Goal: Task Accomplishment & Management: Use online tool/utility

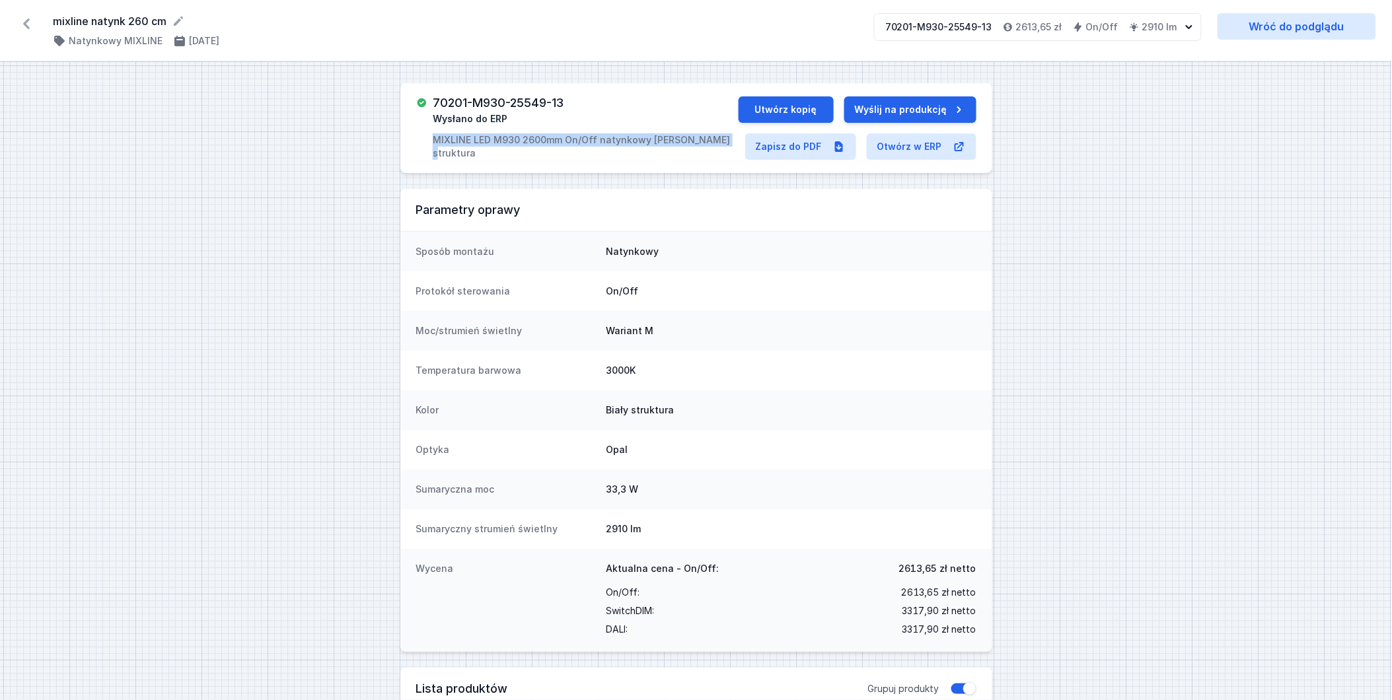
click at [28, 25] on icon at bounding box center [26, 23] width 21 height 21
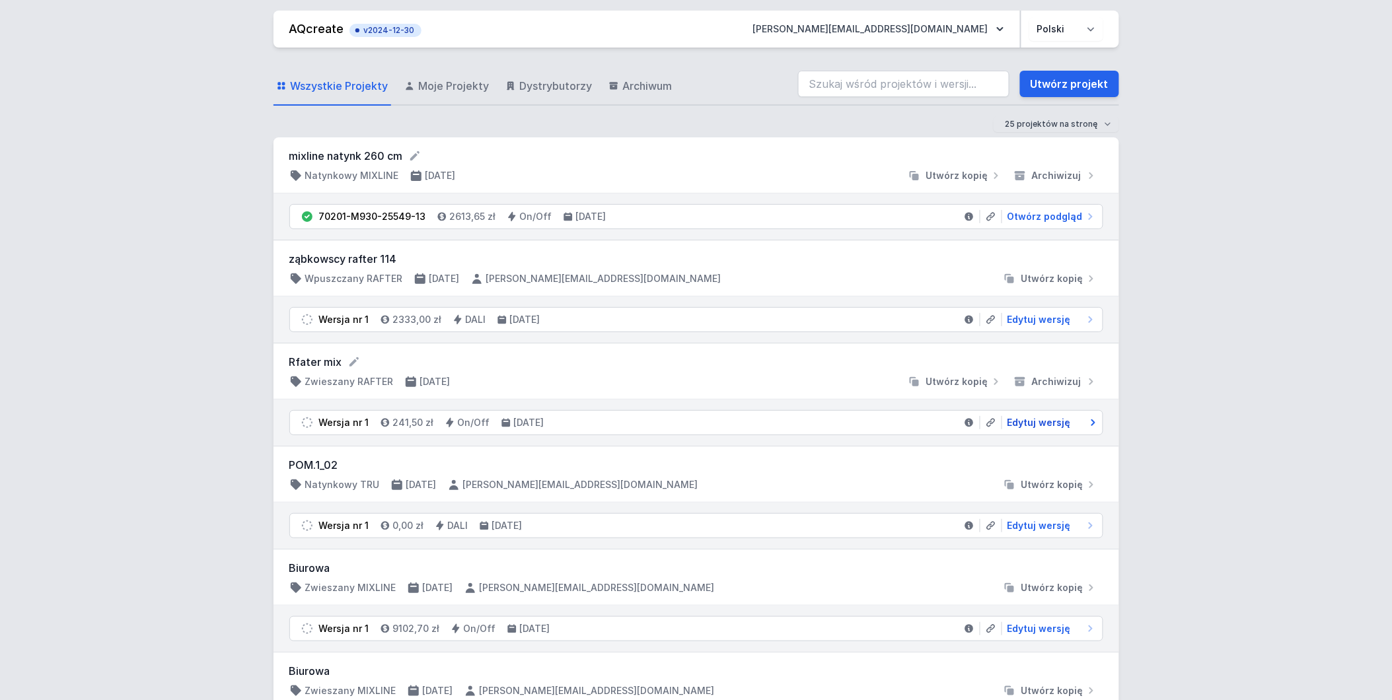
click at [1033, 425] on span "Edytuj wersję" at bounding box center [1038, 422] width 63 height 13
select select "M"
select select "3000"
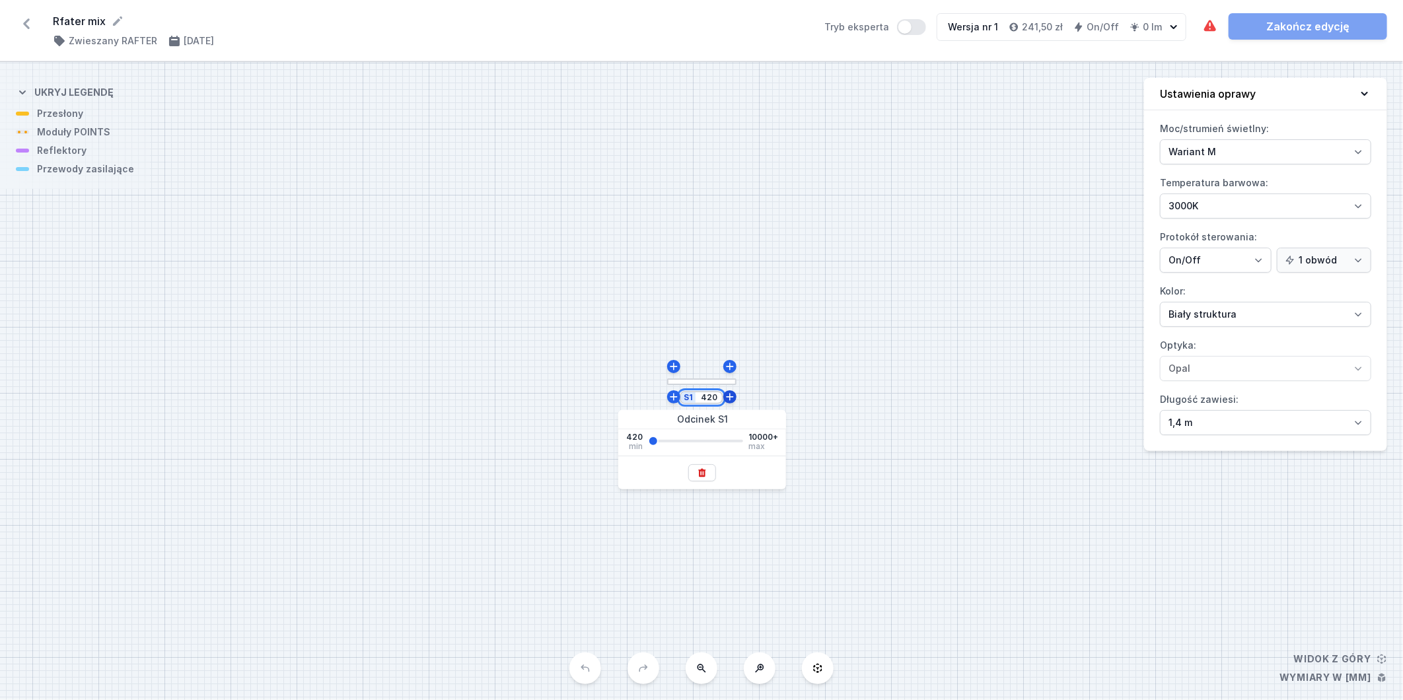
drag, startPoint x: 702, startPoint y: 398, endPoint x: 727, endPoint y: 397, distance: 25.1
click at [731, 379] on div "S1 420" at bounding box center [731, 379] width 0 height 0
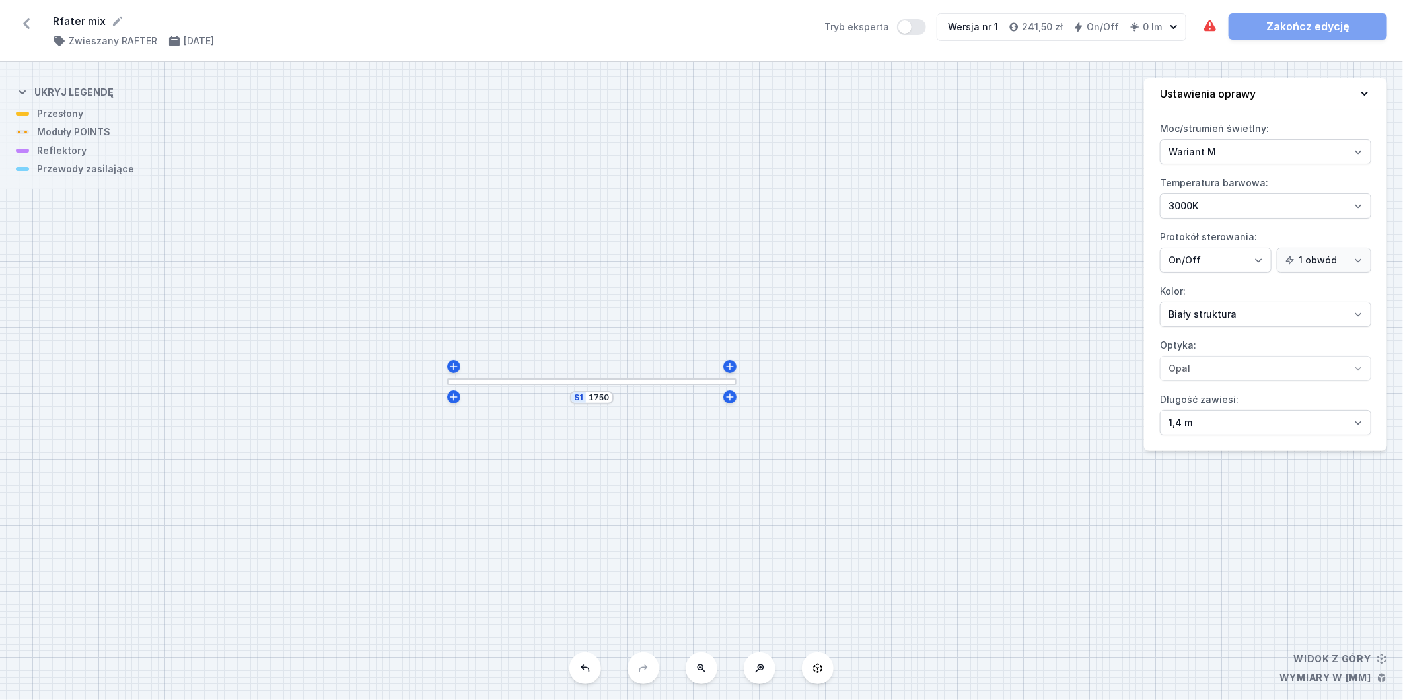
click at [909, 397] on div "S1 1750" at bounding box center [701, 381] width 1403 height 638
click at [729, 398] on icon at bounding box center [729, 396] width 7 height 7
type input "1765"
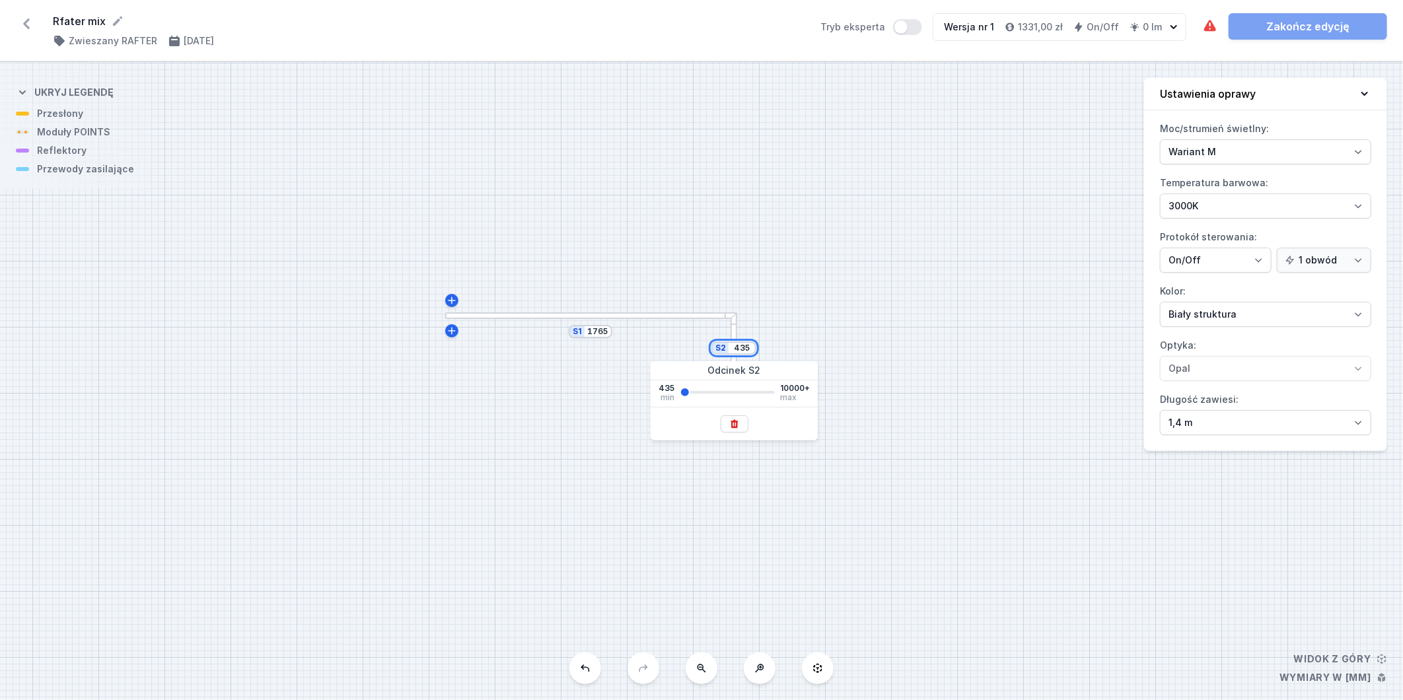
drag, startPoint x: 735, startPoint y: 344, endPoint x: 765, endPoint y: 344, distance: 29.7
click at [765, 344] on div "S2 435 S1 1765" at bounding box center [701, 381] width 1403 height 638
click at [921, 365] on div "S2 600 S1 1765" at bounding box center [701, 381] width 1403 height 638
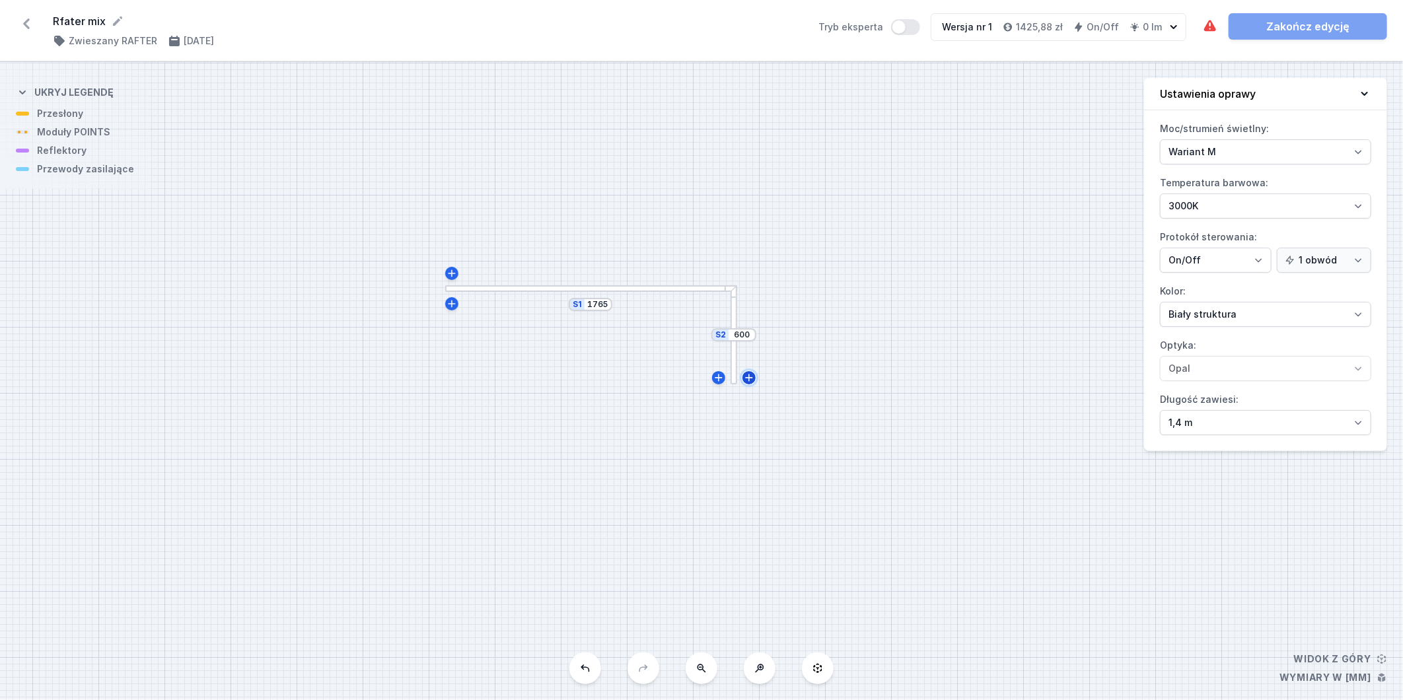
click at [748, 377] on icon at bounding box center [748, 377] width 7 height 7
type input "615"
drag, startPoint x: 765, startPoint y: 399, endPoint x: 796, endPoint y: 399, distance: 31.0
click at [731, 379] on div "S3 435 S2 615 S1 1765" at bounding box center [731, 379] width 0 height 0
type input "1500"
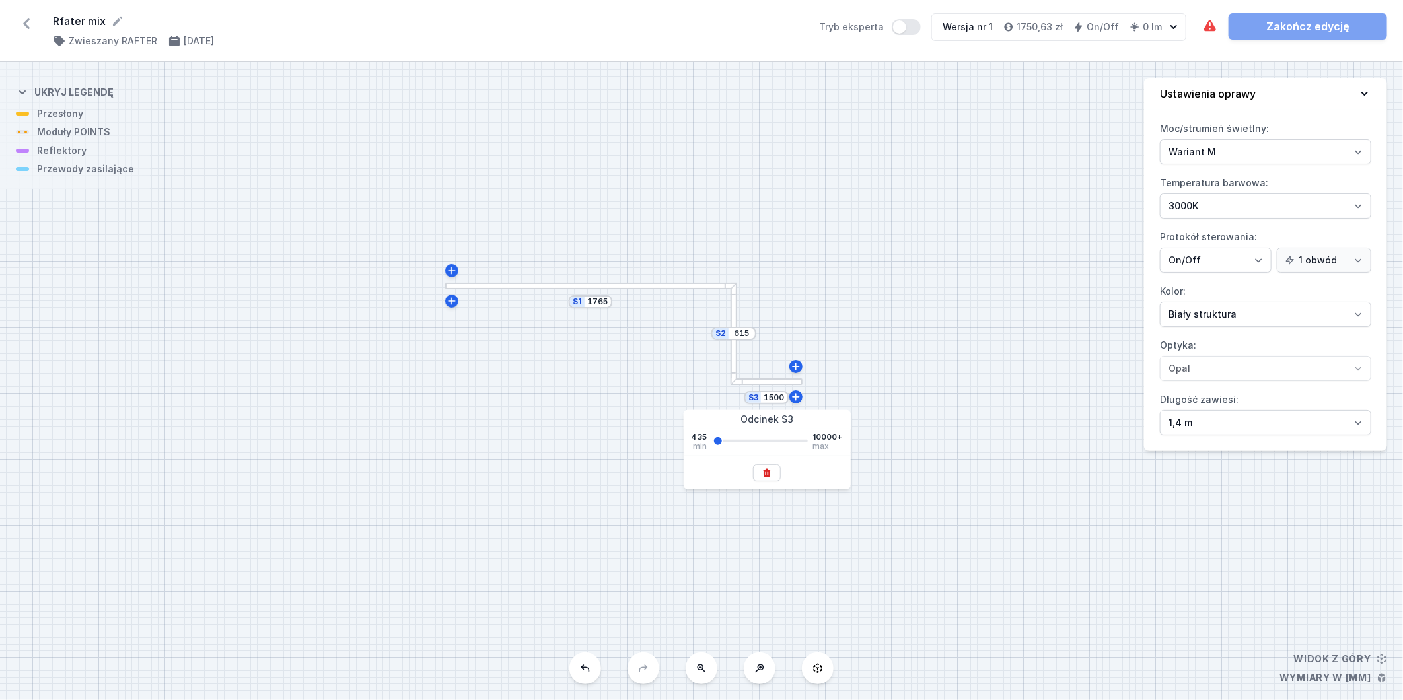
click at [953, 378] on div "S3 1500 S2 615 S1 1765" at bounding box center [701, 381] width 1403 height 638
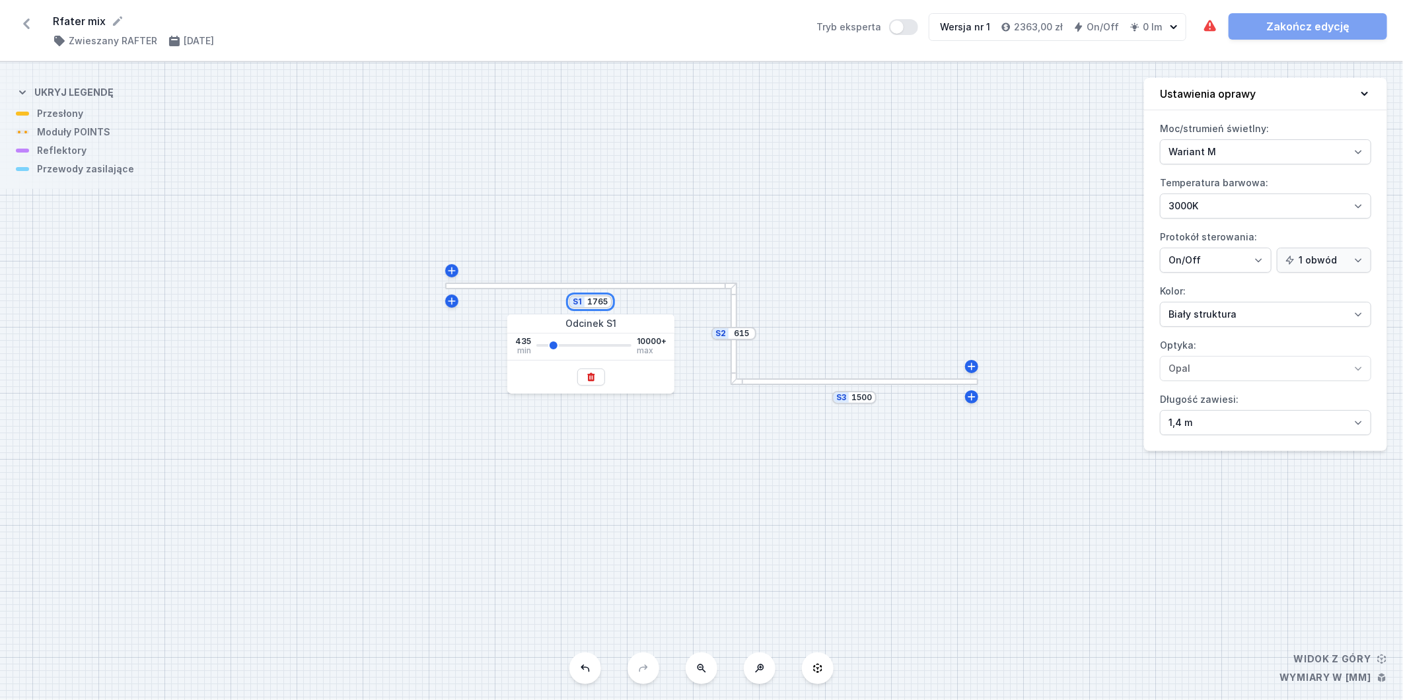
drag, startPoint x: 598, startPoint y: 302, endPoint x: 612, endPoint y: 298, distance: 14.4
click at [612, 298] on div "S3 1500 S2 615 S1 1765" at bounding box center [701, 381] width 1403 height 638
type input "1750"
click at [819, 252] on div "S3 1500 S2 615 S1 1750" at bounding box center [701, 381] width 1403 height 638
click at [538, 281] on div "S3 1500 S2 615 S1 1750" at bounding box center [701, 381] width 1403 height 638
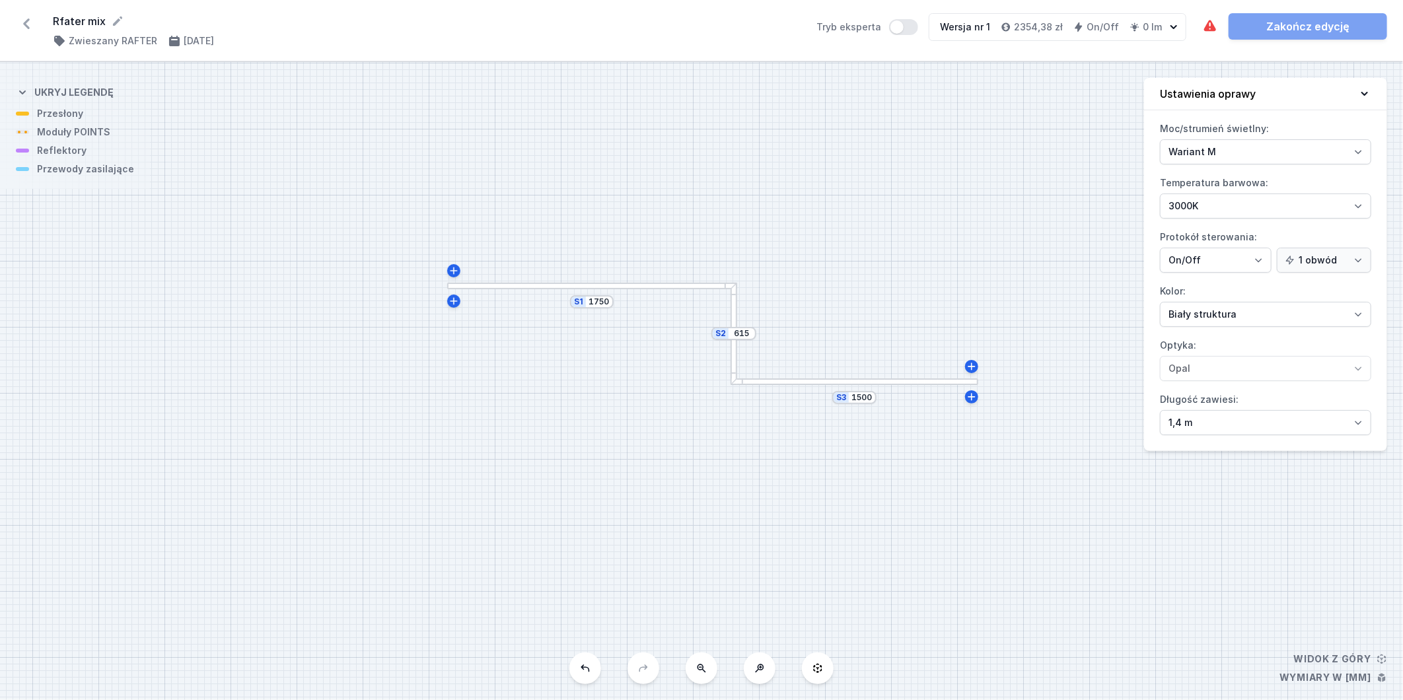
click at [538, 285] on div at bounding box center [591, 286] width 289 height 7
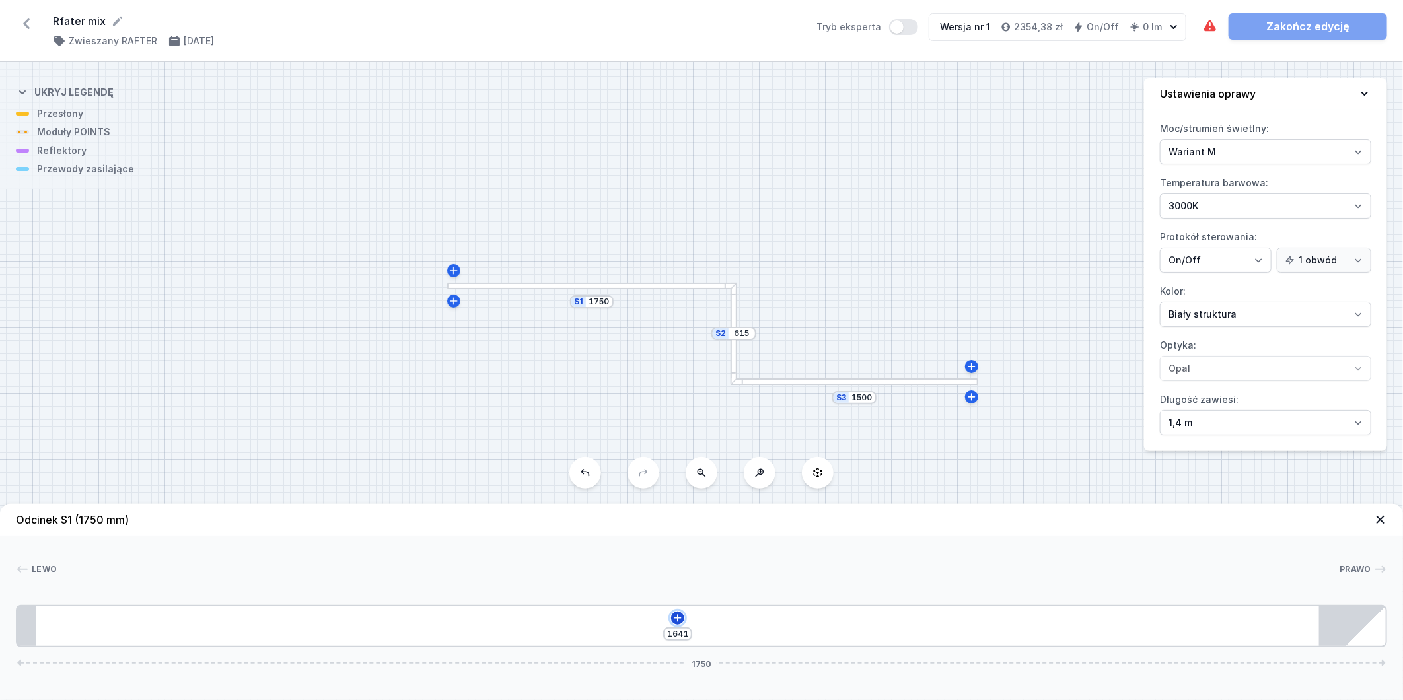
click at [677, 618] on icon at bounding box center [677, 617] width 7 height 7
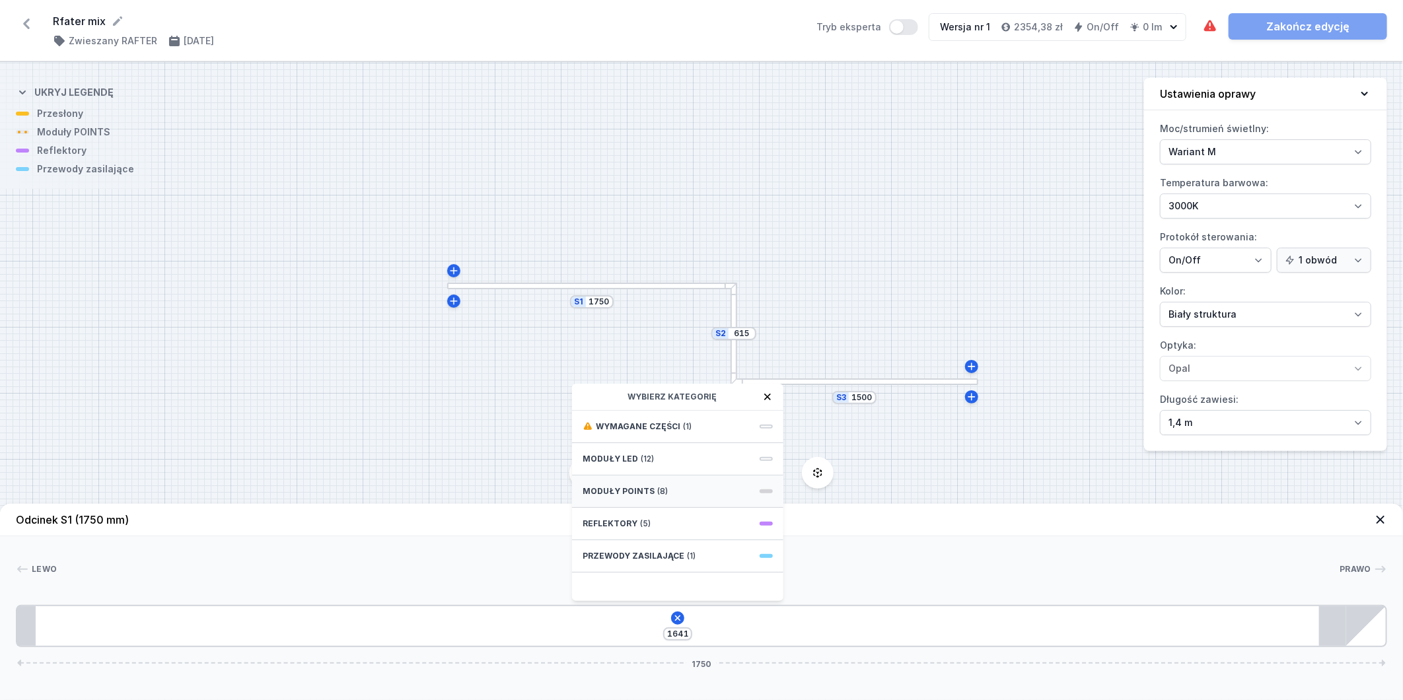
click at [668, 484] on div "Moduły POINTS (8)" at bounding box center [677, 492] width 211 height 32
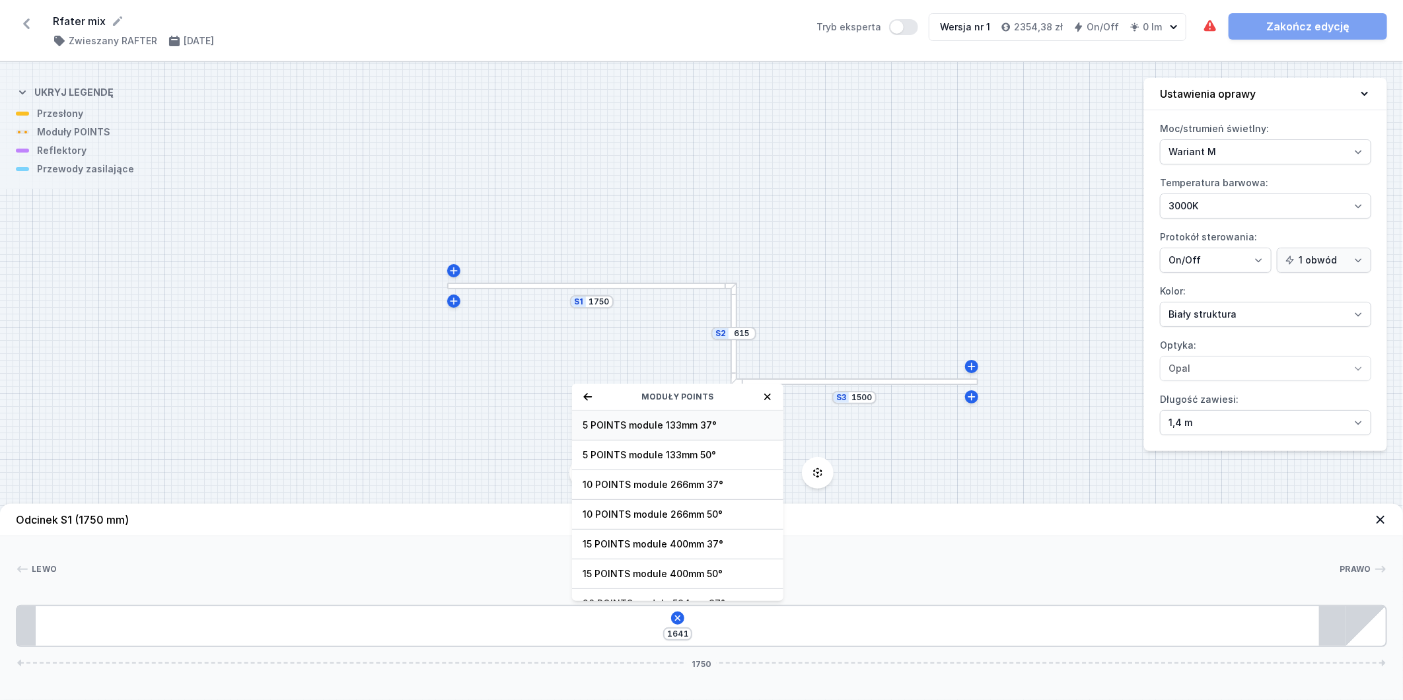
click at [700, 429] on span "5 POINTS module 133mm 37°" at bounding box center [678, 425] width 190 height 13
type input "1530"
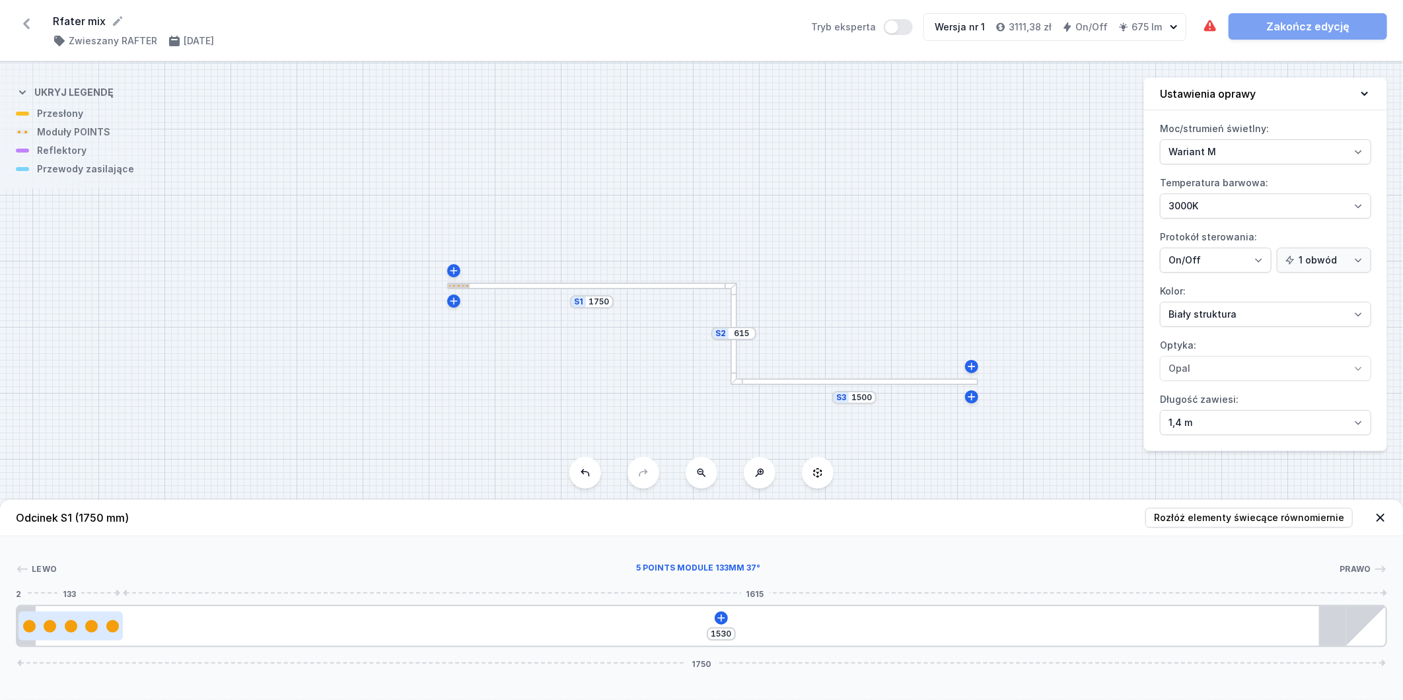
click at [85, 626] on div at bounding box center [91, 626] width 13 height 13
select select "2905"
click at [87, 586] on icon at bounding box center [84, 588] width 7 height 7
click at [88, 585] on icon at bounding box center [84, 588] width 11 height 11
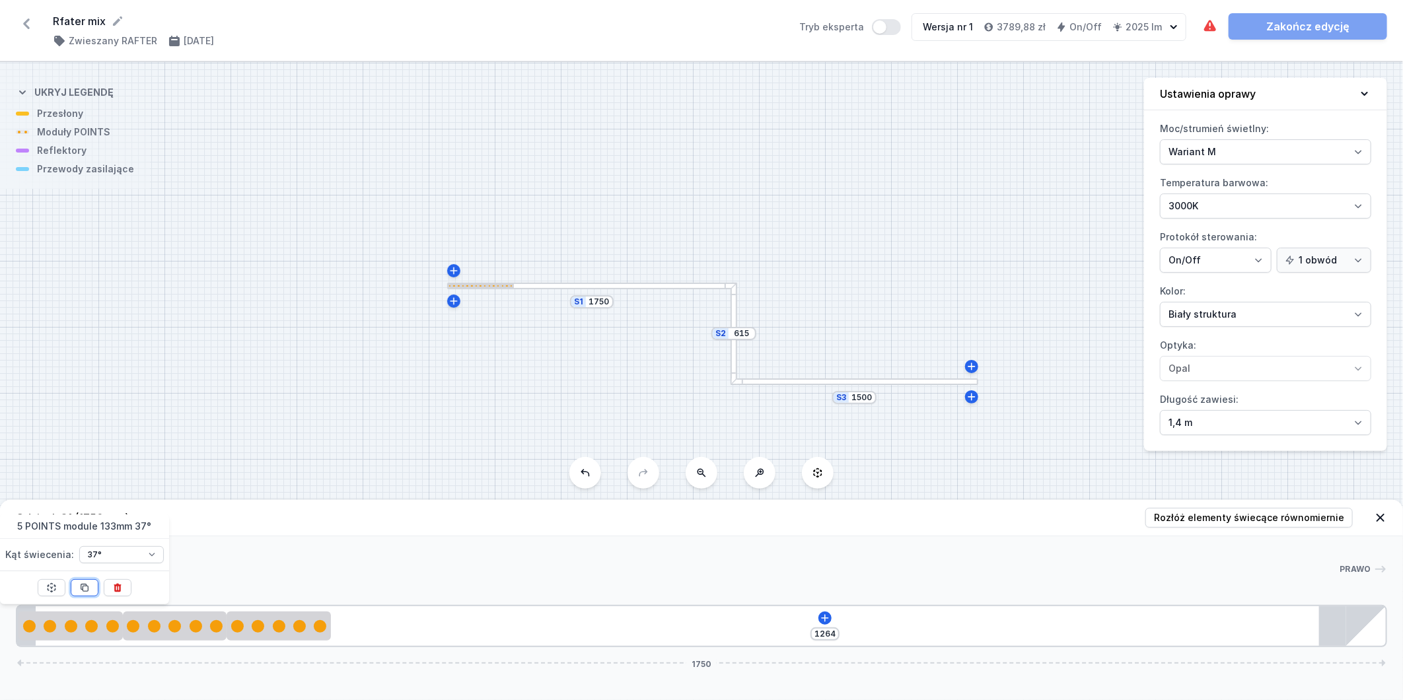
click at [81, 583] on icon at bounding box center [84, 588] width 11 height 11
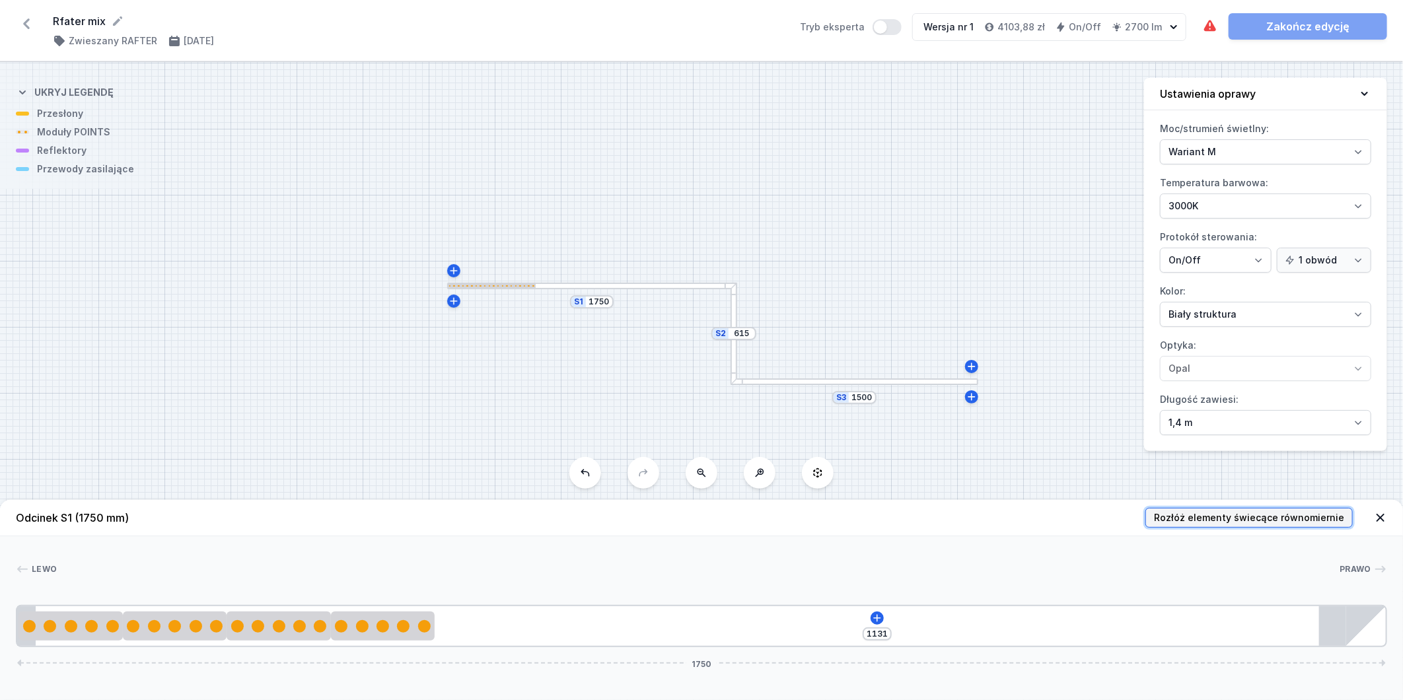
click at [1270, 524] on span "Rozłóż elementy świecące równomiernie" at bounding box center [1249, 517] width 190 height 13
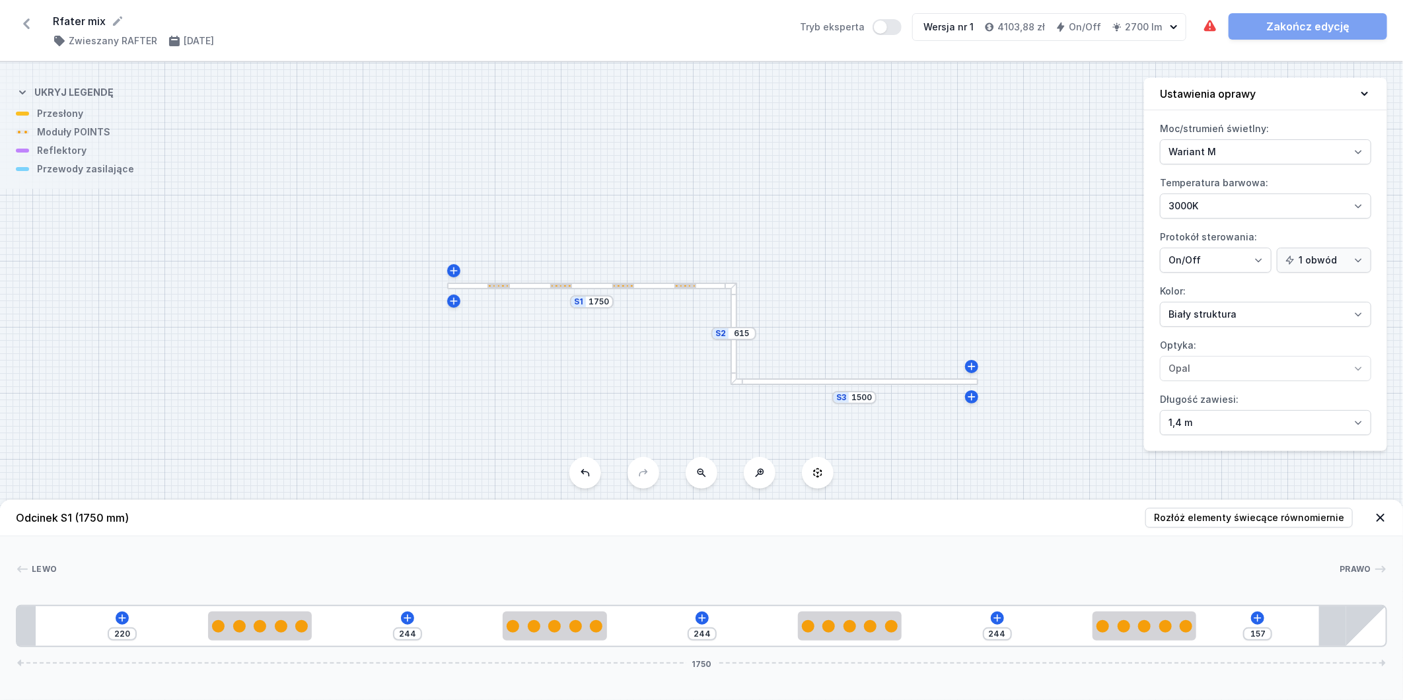
click at [787, 386] on div "S3 1500 S2 615 S1 1750" at bounding box center [701, 381] width 1403 height 638
click at [791, 379] on div at bounding box center [855, 382] width 248 height 7
type input "1391"
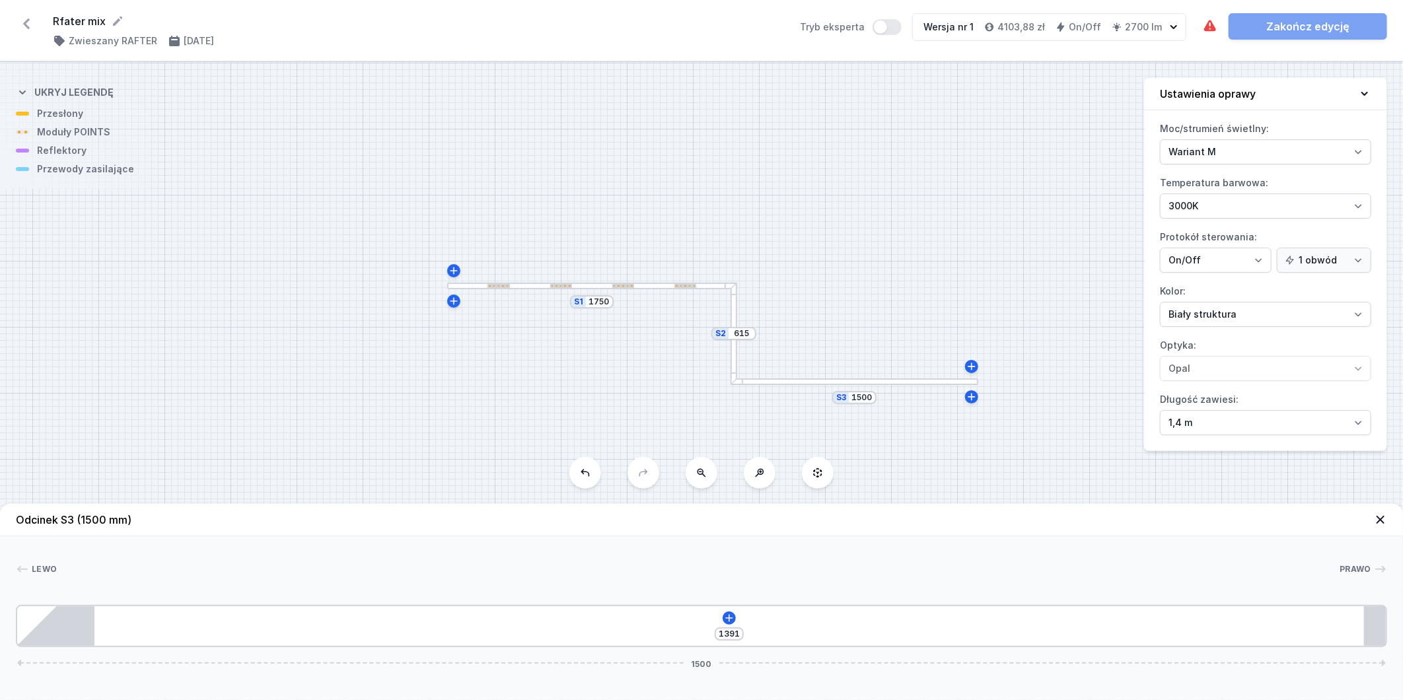
click at [770, 380] on div at bounding box center [855, 382] width 248 height 7
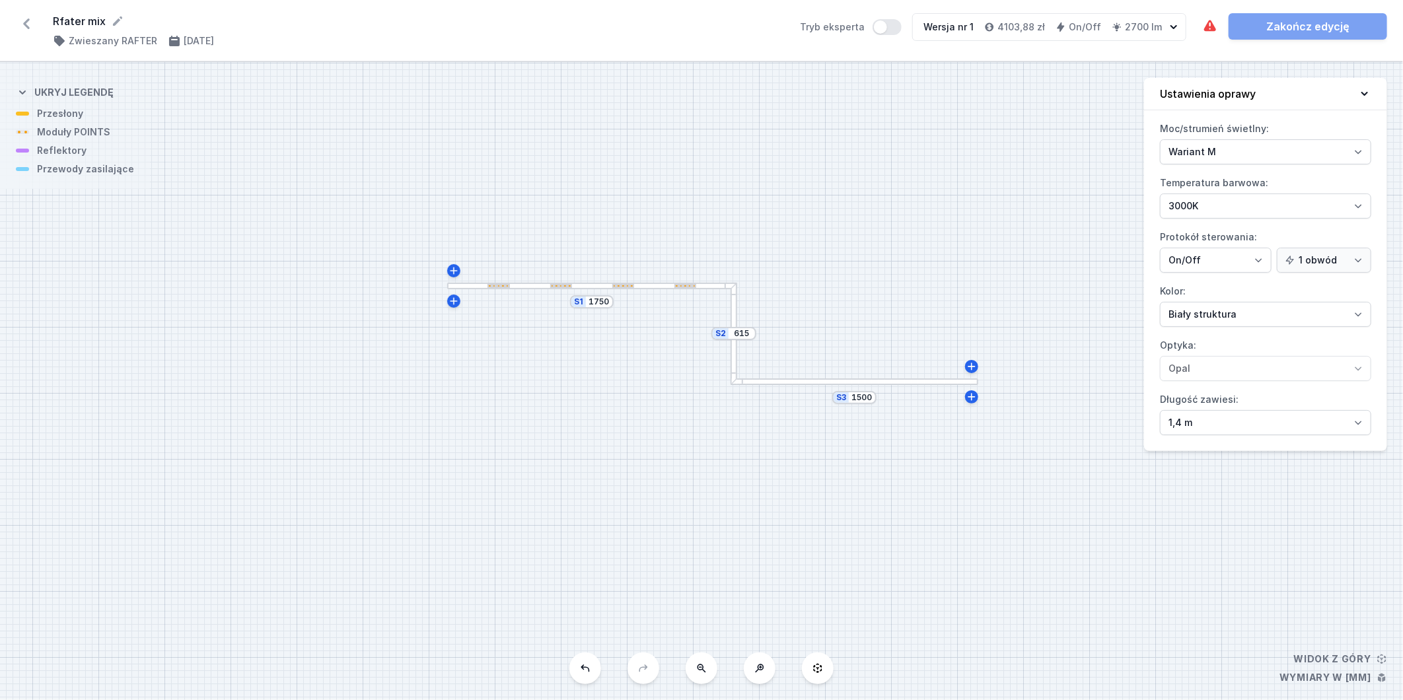
click at [848, 383] on div at bounding box center [855, 382] width 248 height 7
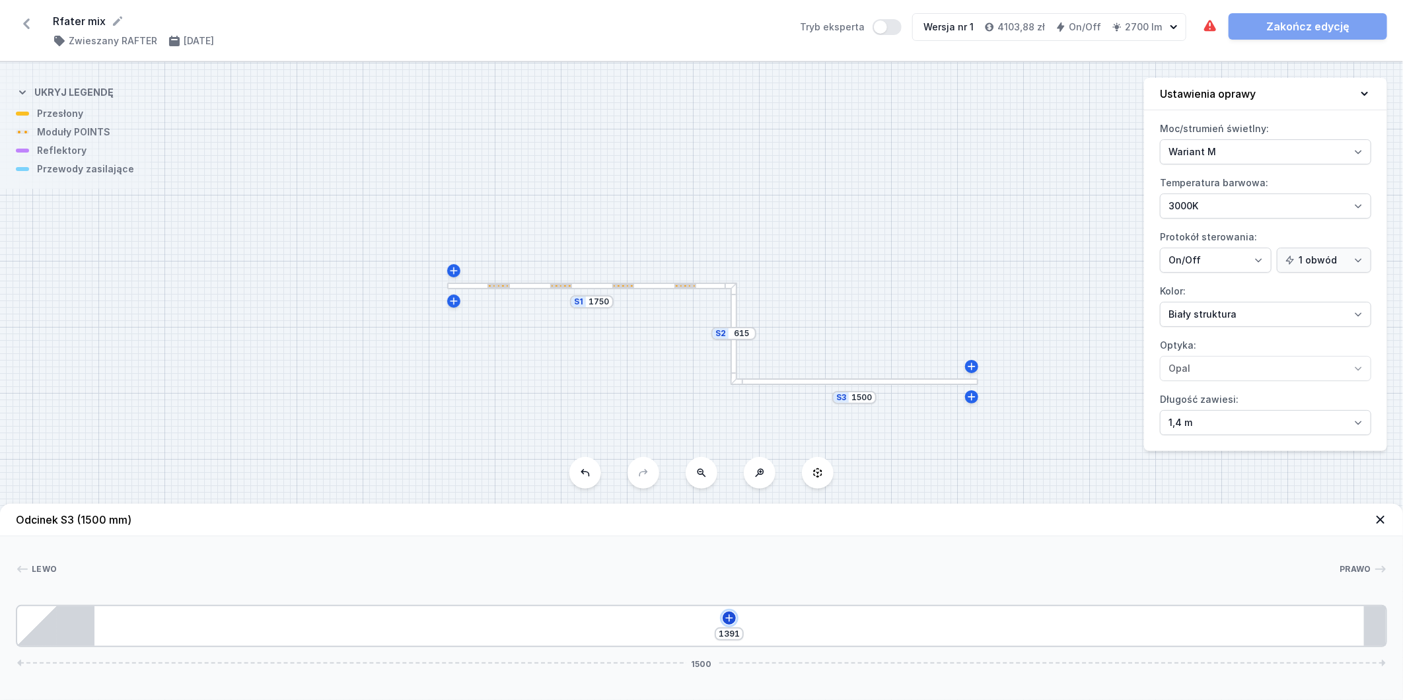
click at [731, 615] on icon at bounding box center [729, 618] width 11 height 11
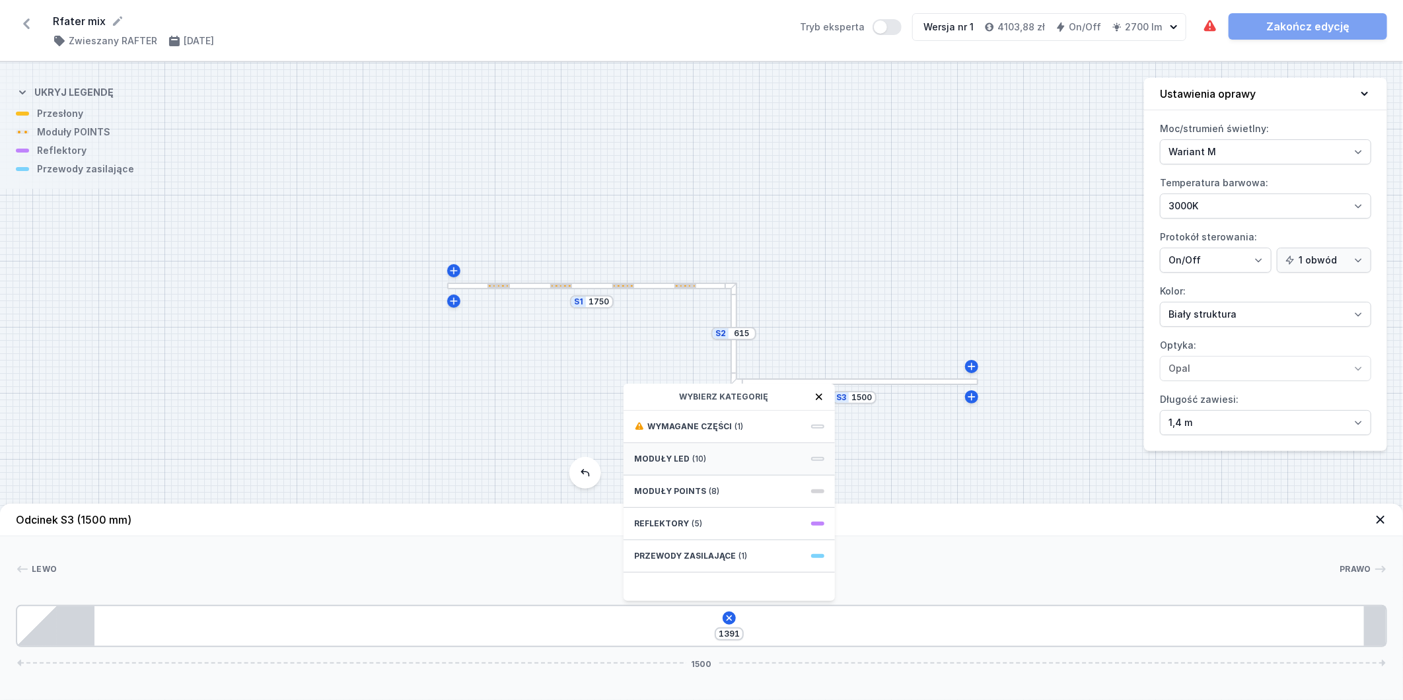
click at [744, 460] on div "Moduły LED (10)" at bounding box center [729, 459] width 211 height 32
click at [744, 459] on span "LED opal module 280mm" at bounding box center [729, 455] width 190 height 13
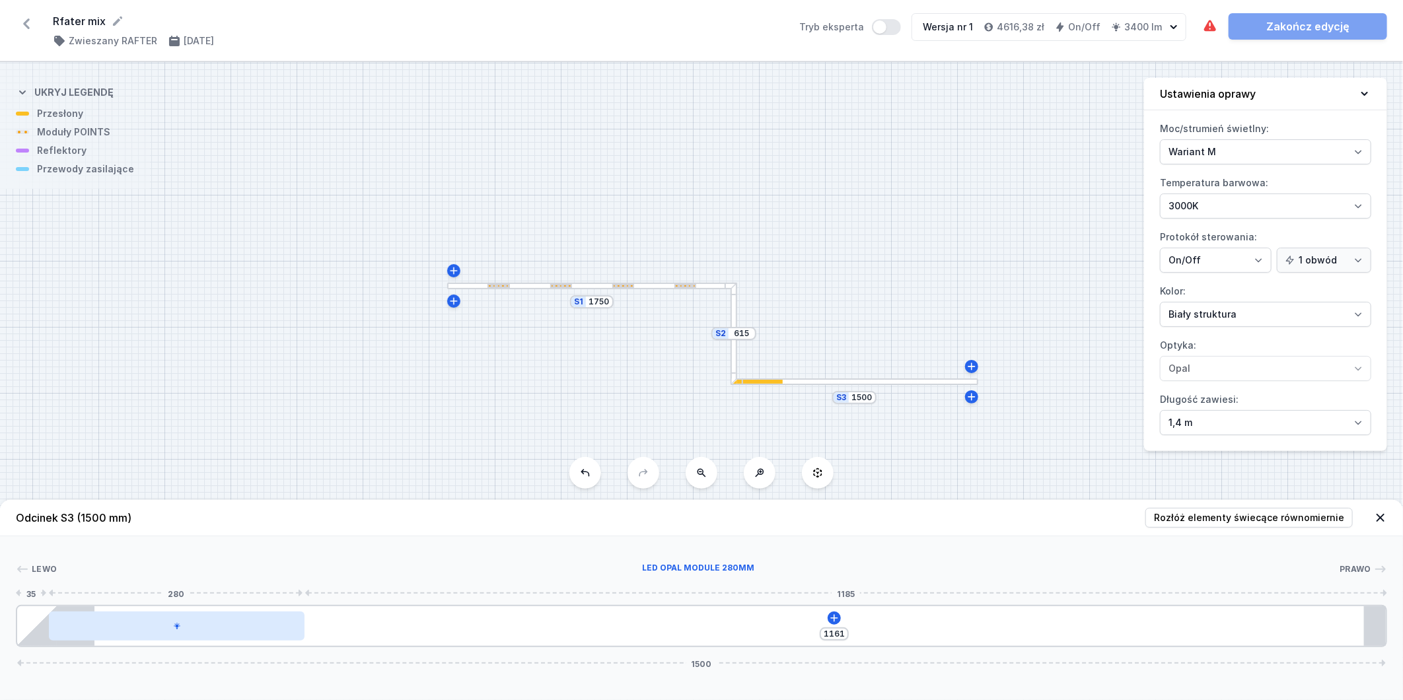
click at [185, 632] on div at bounding box center [177, 626] width 256 height 29
click at [186, 593] on button at bounding box center [177, 587] width 28 height 17
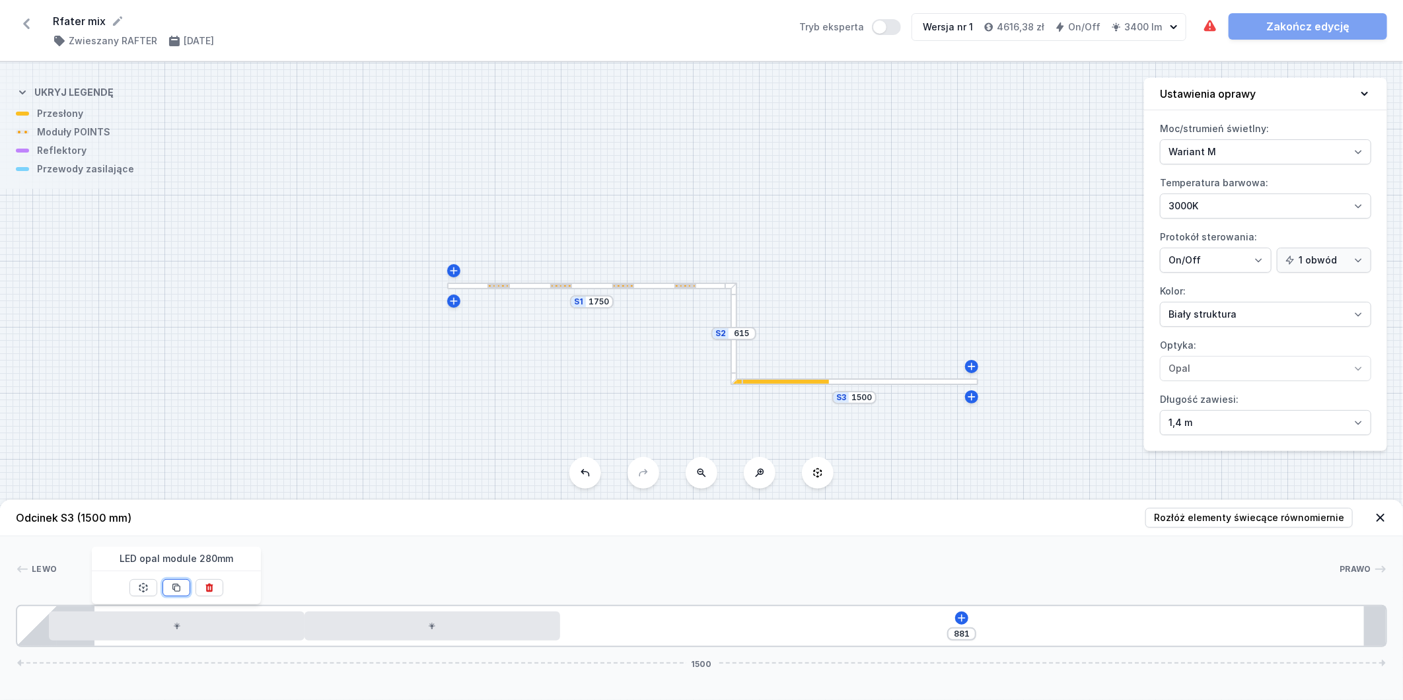
click at [186, 592] on button at bounding box center [177, 587] width 28 height 17
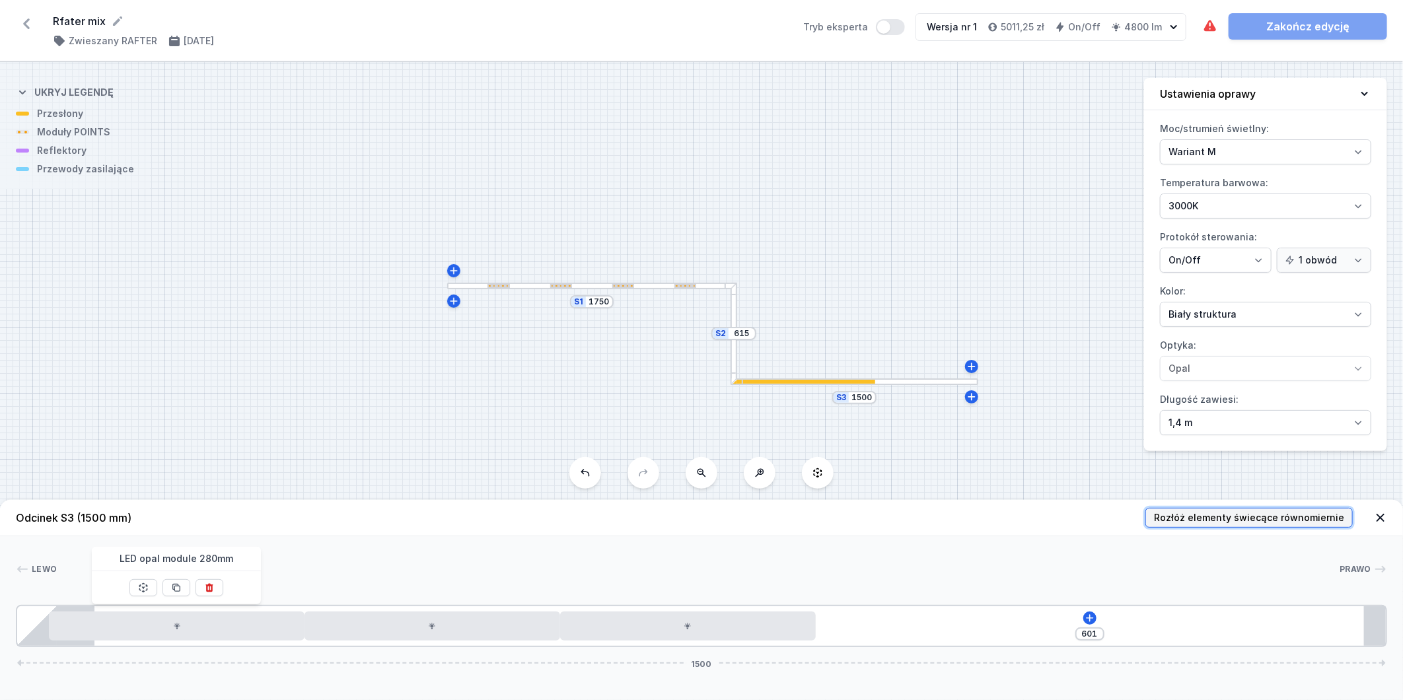
click at [1223, 512] on span "Rozłóż elementy świecące równomiernie" at bounding box center [1249, 517] width 190 height 13
type input "141"
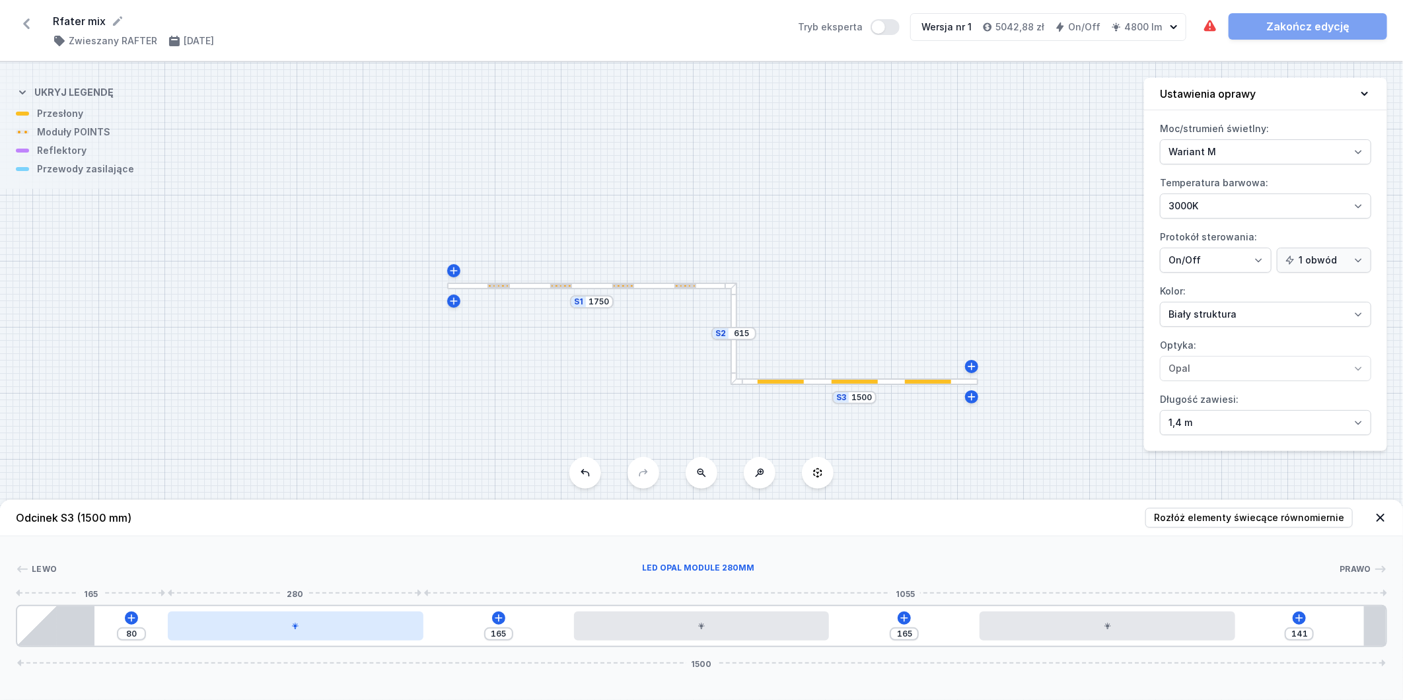
click at [371, 628] on div at bounding box center [296, 626] width 256 height 29
click at [338, 591] on button at bounding box center [328, 587] width 28 height 17
type input "525"
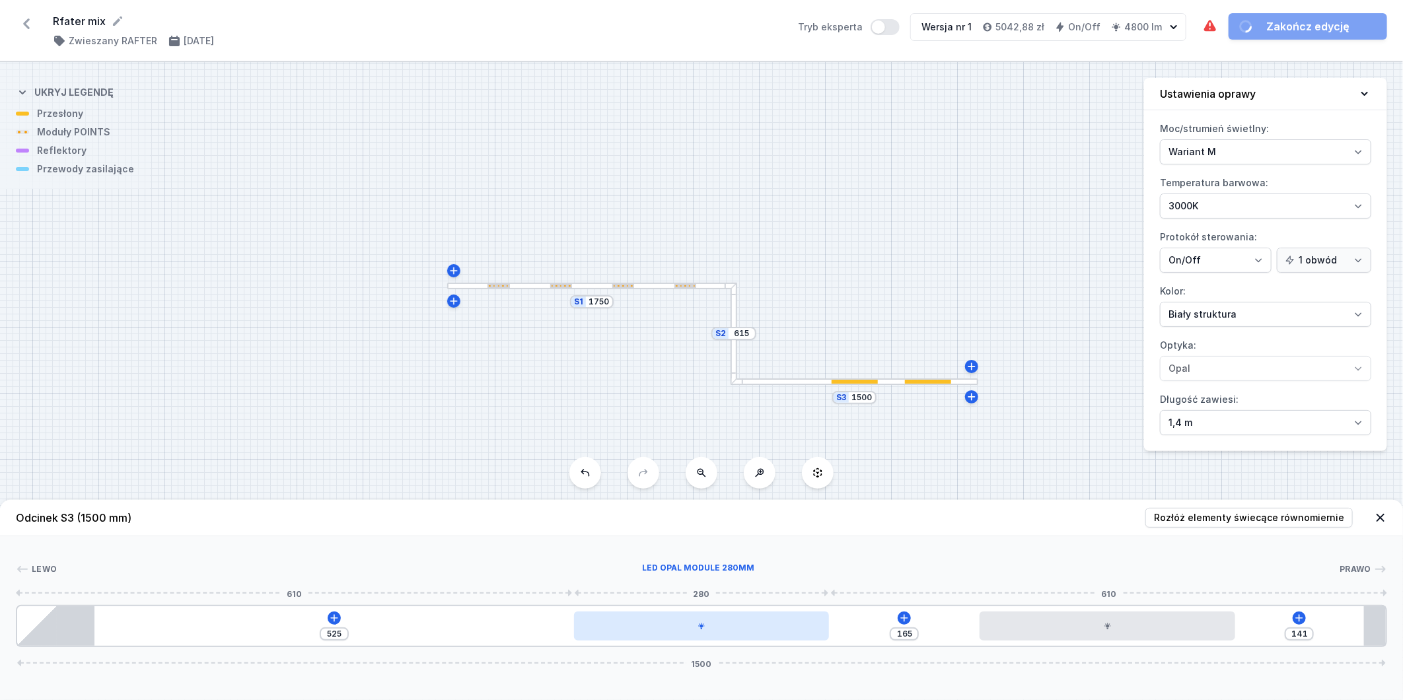
click at [739, 630] on div at bounding box center [702, 626] width 256 height 29
click at [737, 591] on icon at bounding box center [734, 588] width 7 height 9
type input "970"
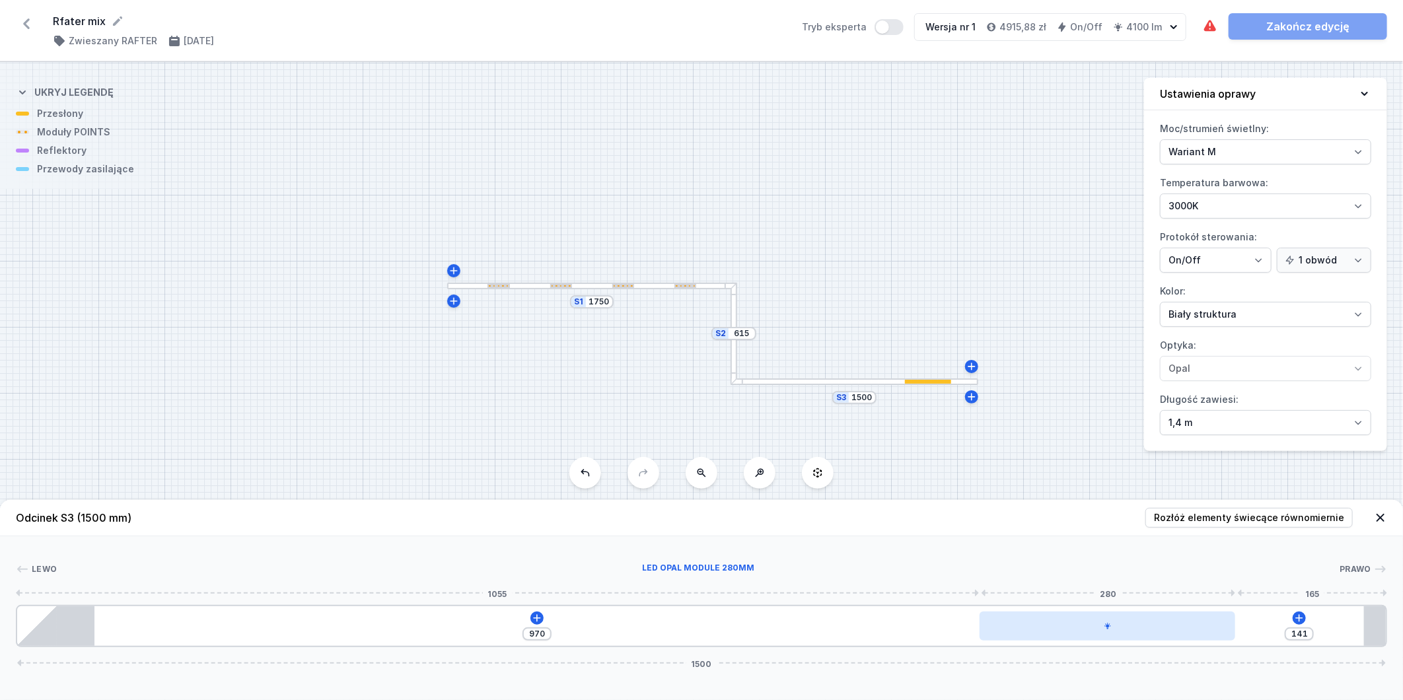
click at [1067, 623] on div at bounding box center [1108, 626] width 256 height 29
click at [1142, 589] on icon at bounding box center [1141, 588] width 11 height 11
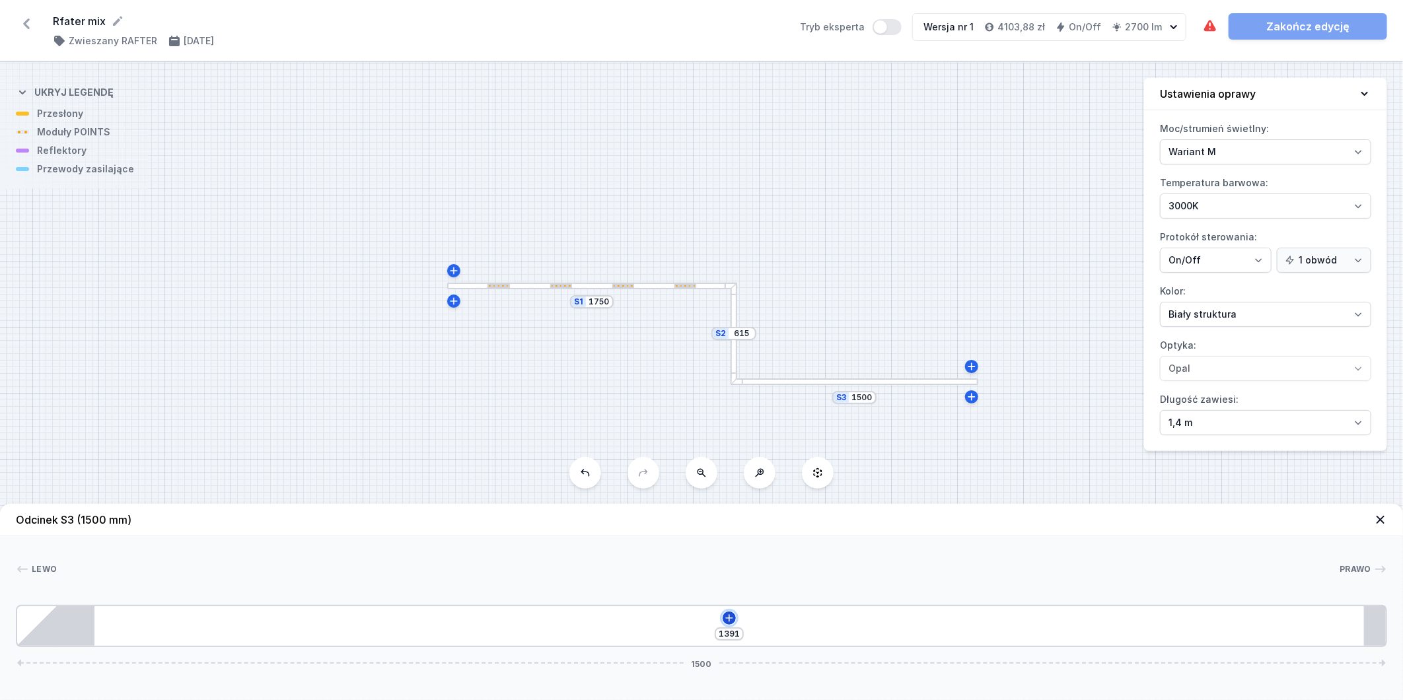
click at [729, 618] on icon at bounding box center [729, 617] width 7 height 7
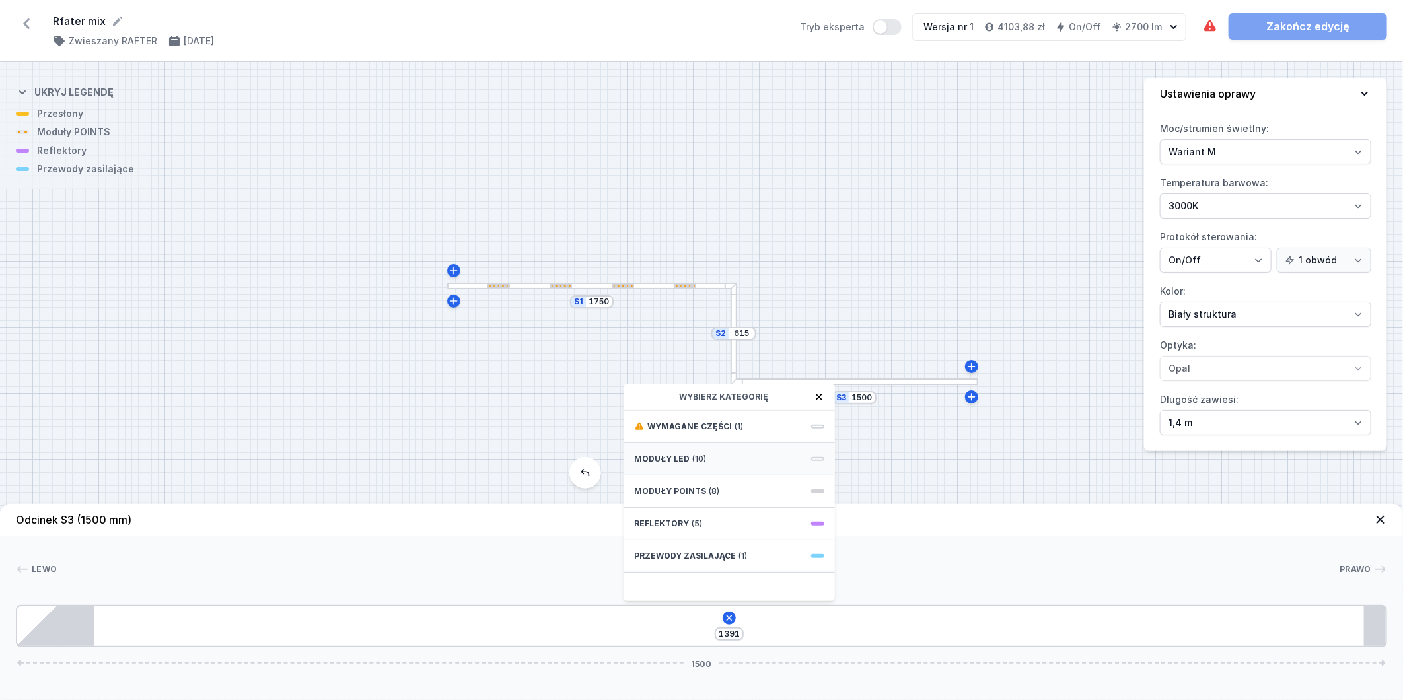
click at [728, 459] on div "Moduły LED (10)" at bounding box center [729, 459] width 211 height 32
click at [730, 425] on span "LED opal module 140mm" at bounding box center [729, 425] width 190 height 13
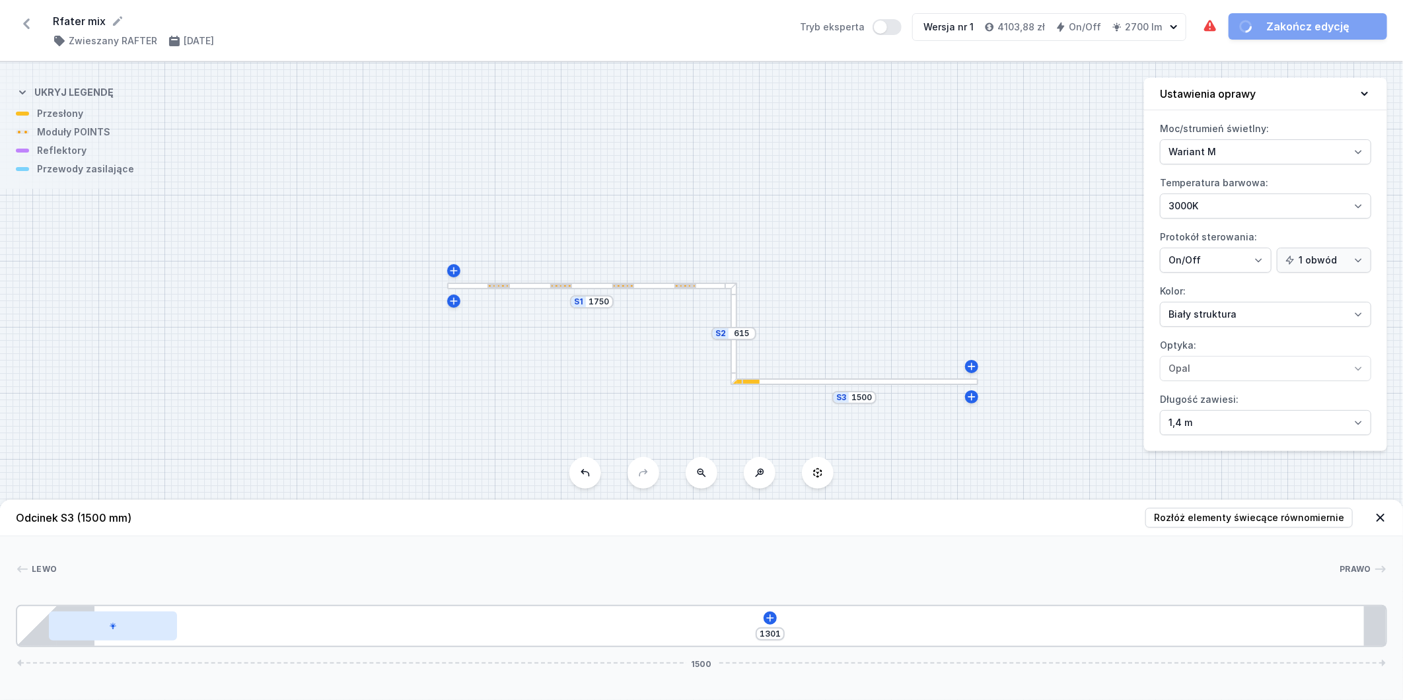
click at [104, 630] on div at bounding box center [112, 626] width 127 height 29
click icon
click at [1239, 529] on header "Odcinek S3 (1500 mm) Rozłóż elementy świecące równomiernie" at bounding box center [701, 518] width 1403 height 36
click at [1237, 512] on span "Rozłóż elementy świecące równomiernie" at bounding box center [1249, 517] width 190 height 13
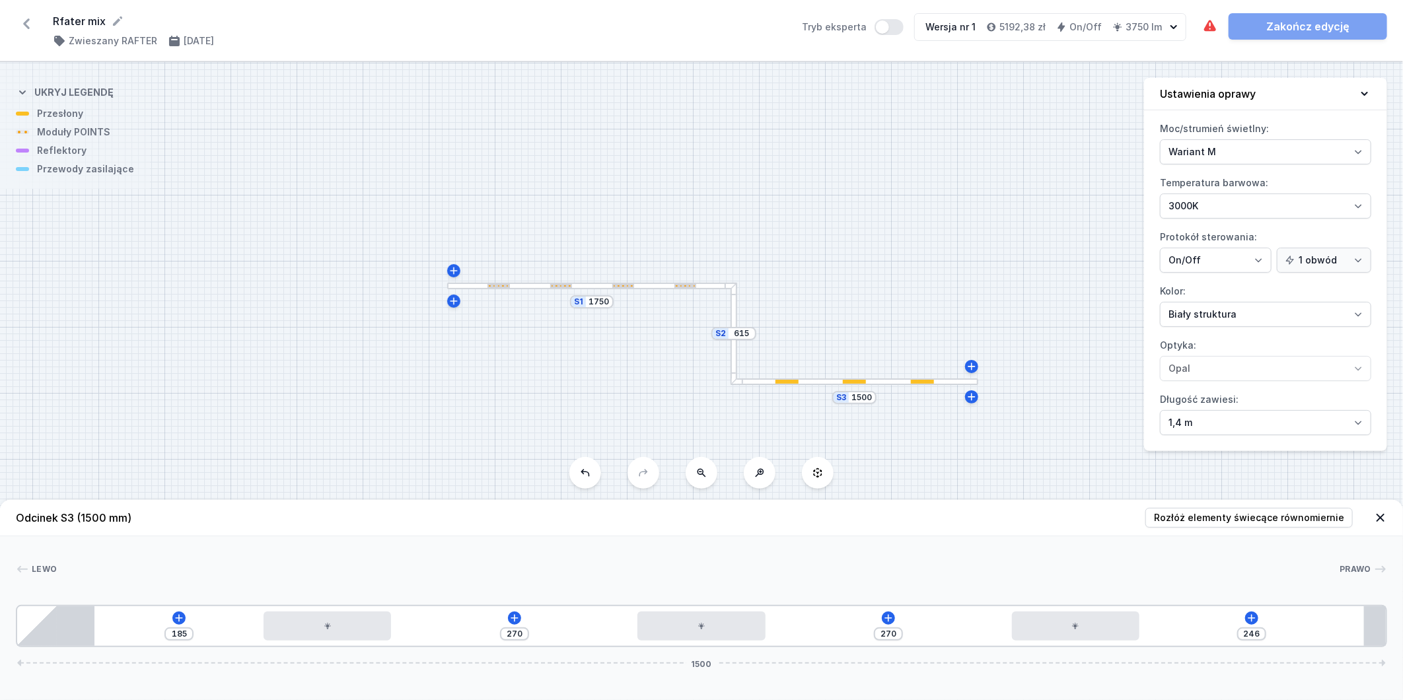
click at [737, 347] on div at bounding box center [734, 334] width 7 height 102
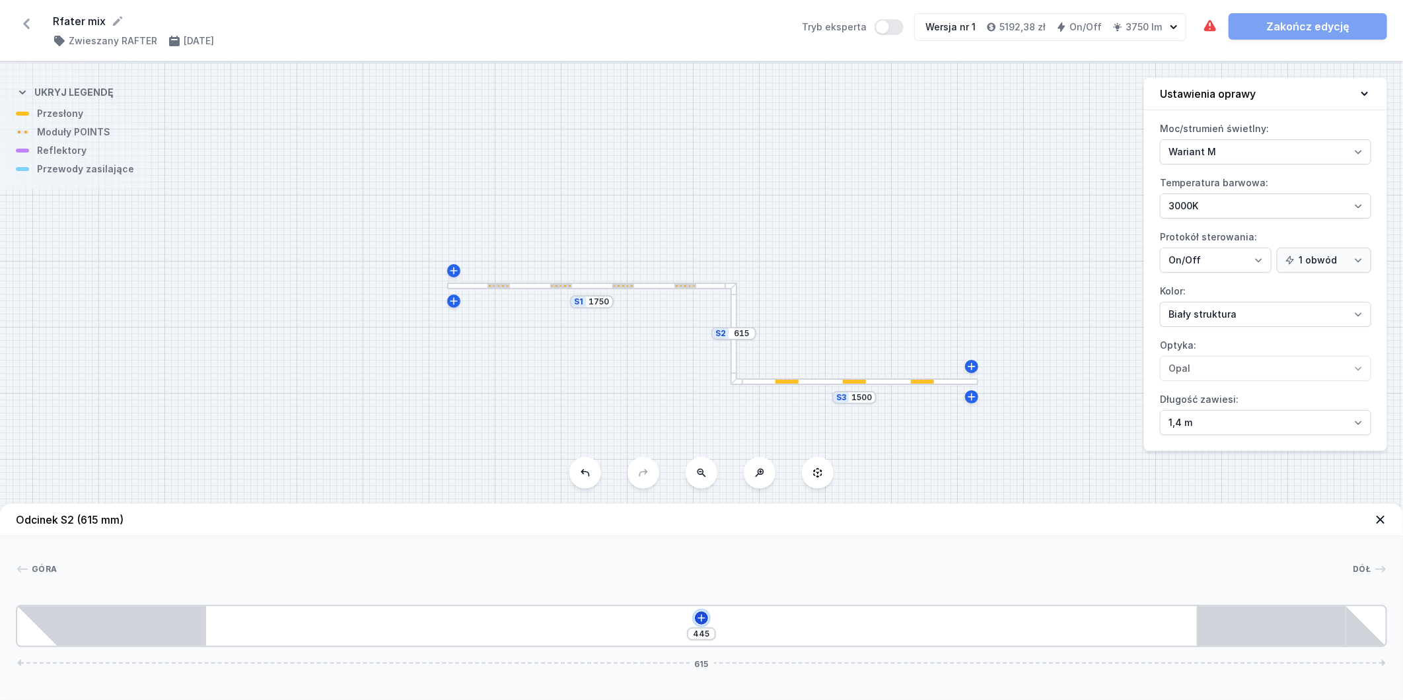
click at [698, 618] on icon at bounding box center [701, 618] width 11 height 11
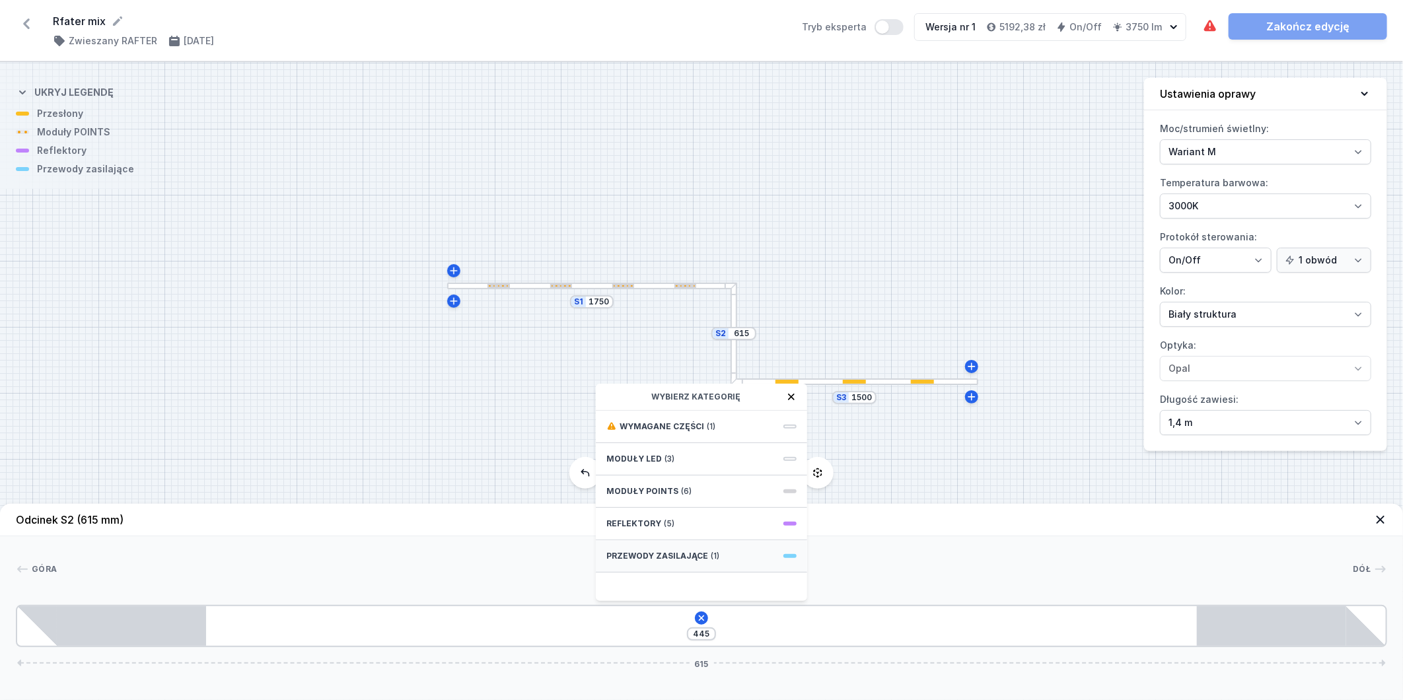
click at [734, 556] on div "Przewody zasilające (1)" at bounding box center [701, 556] width 211 height 32
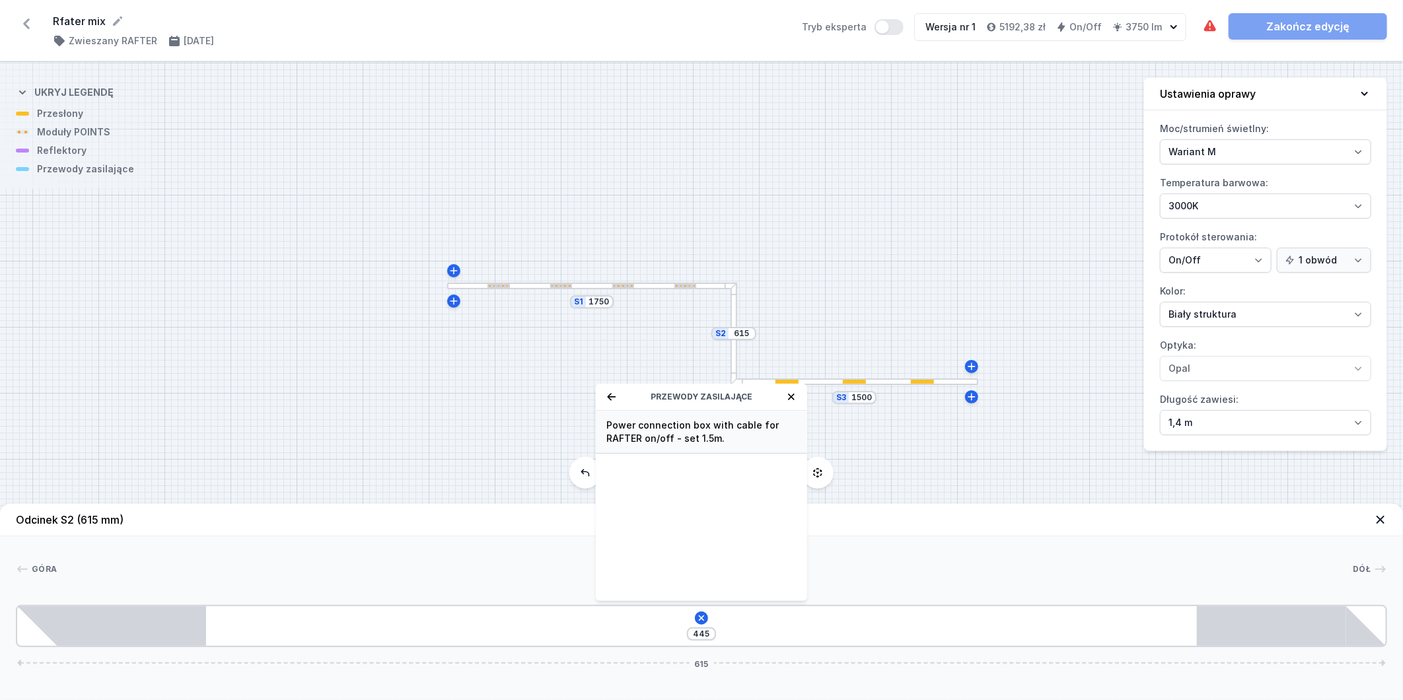
click at [663, 427] on span "Power connection box with cable for RAFTER on/off - set 1.5m." at bounding box center [701, 432] width 190 height 26
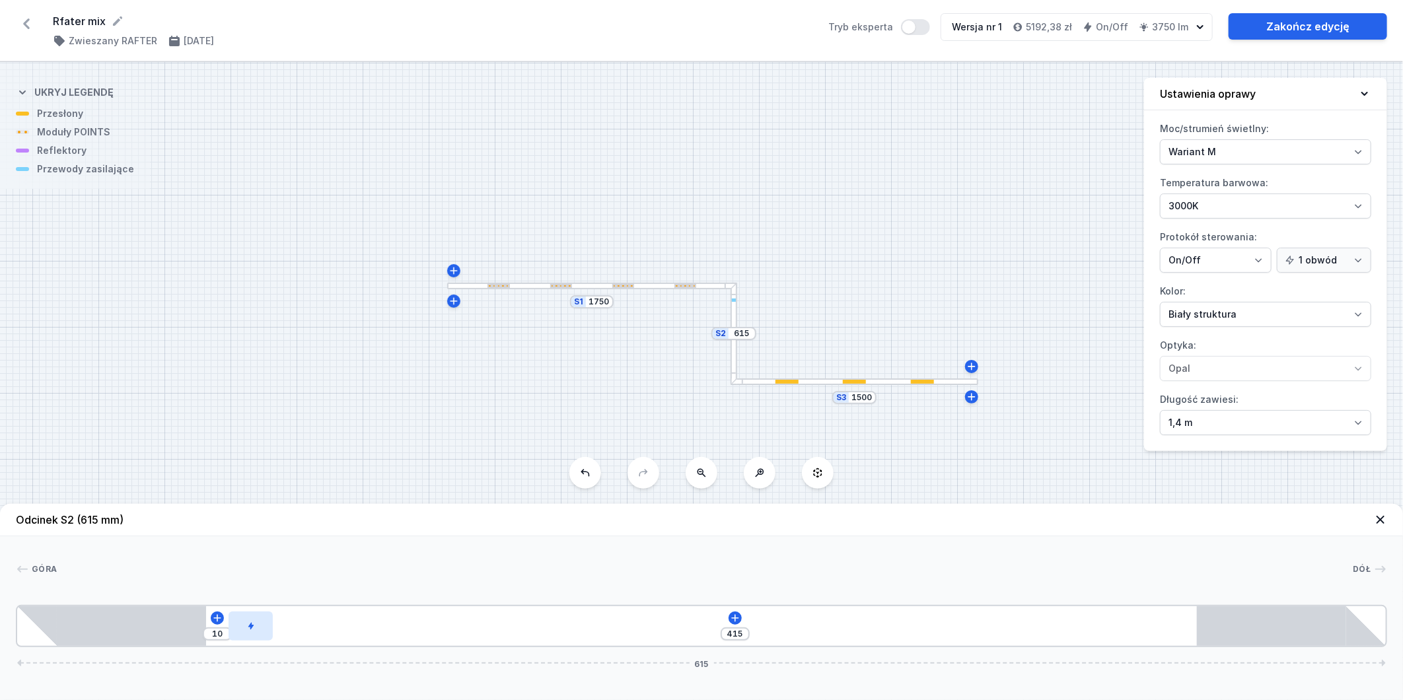
type input "324"
type input "101"
type input "321"
type input "104"
type input "320"
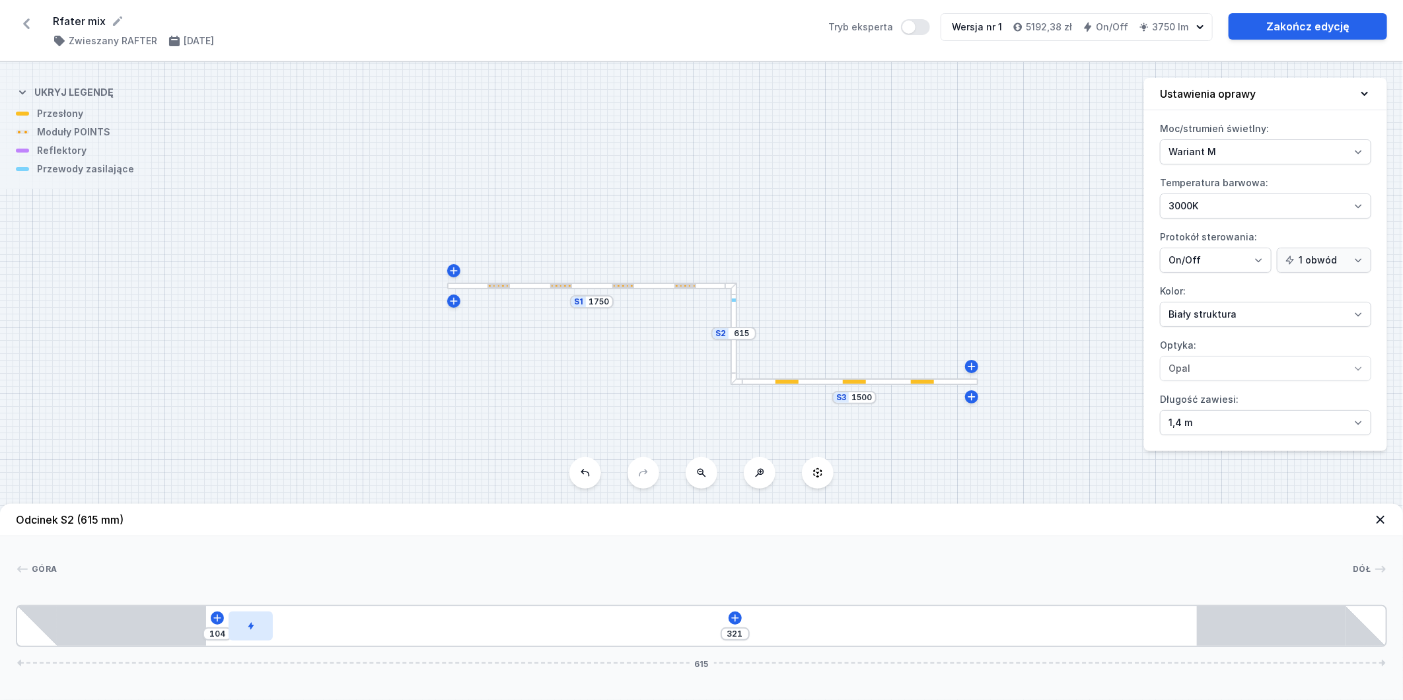
type input "105"
type input "319"
type input "106"
type input "318"
type input "107"
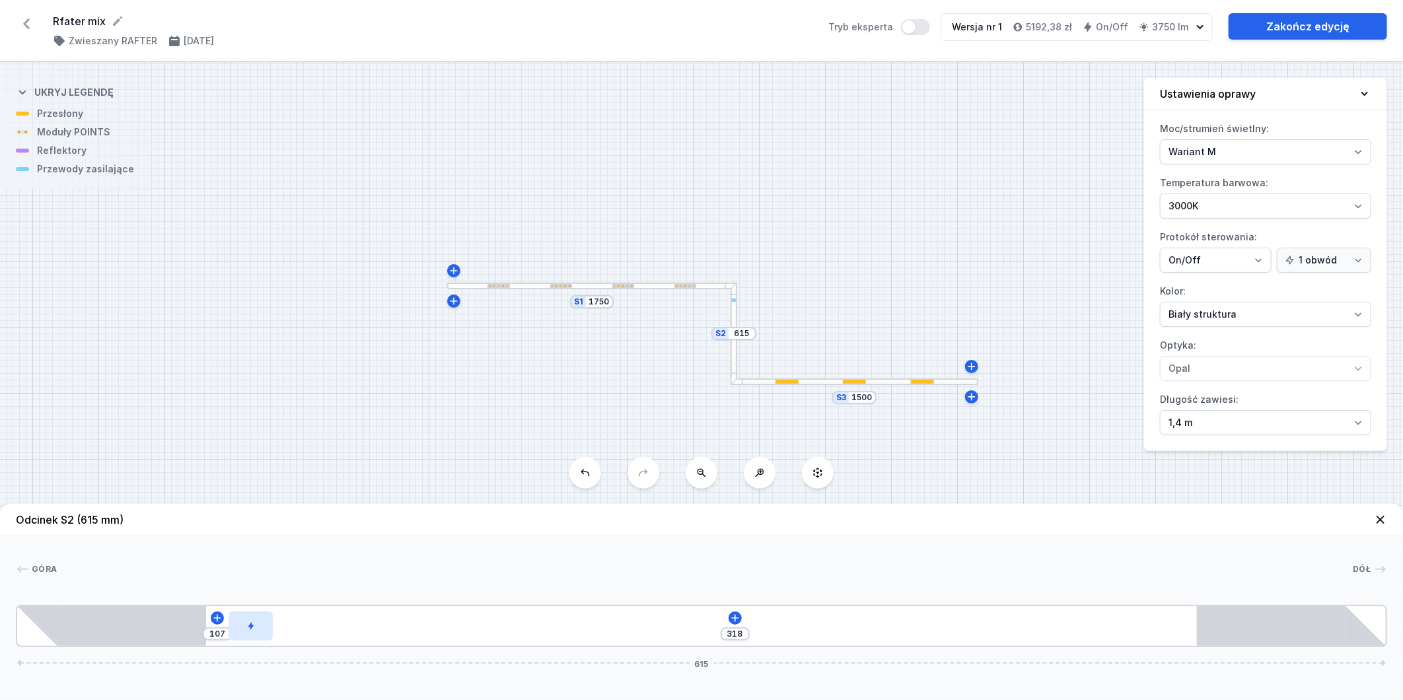
type input "317"
type input "108"
type input "316"
type input "109"
type input "312"
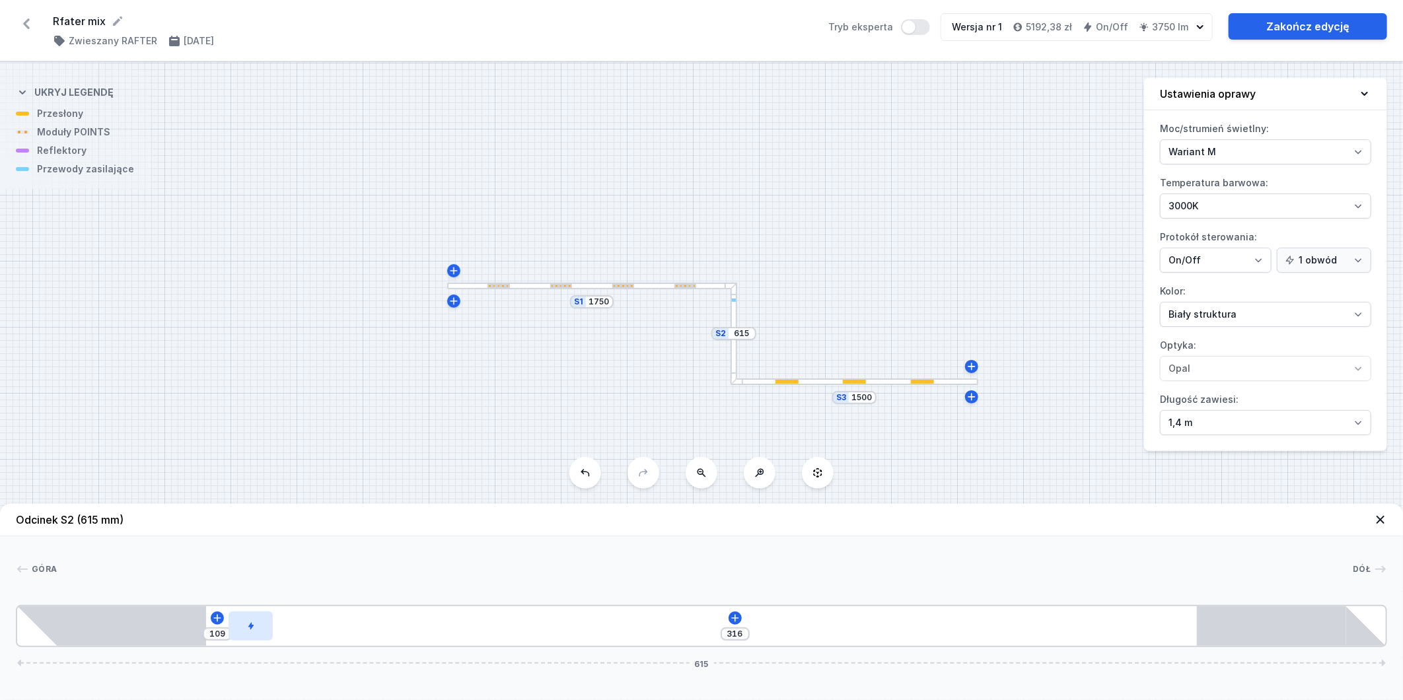
type input "113"
type input "305"
type input "120"
type input "299"
type input "126"
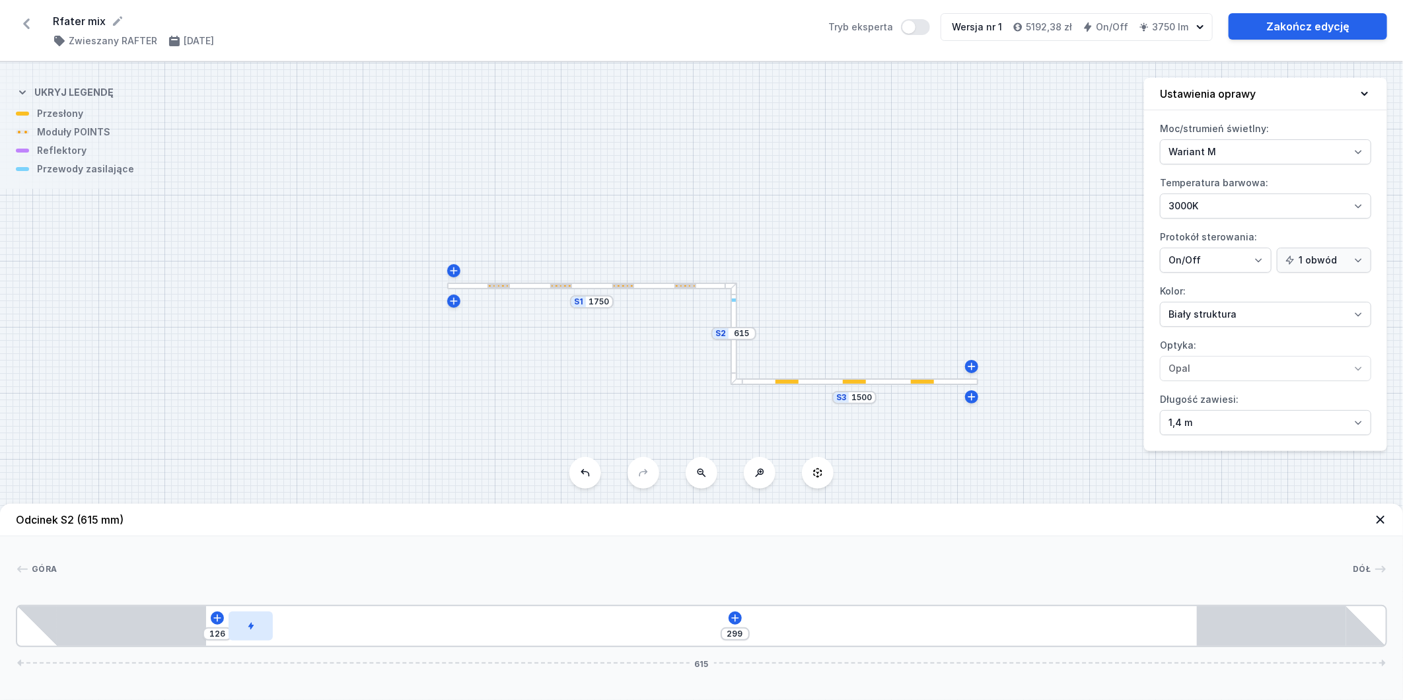
type input "292"
type input "133"
type input "286"
type input "139"
type input "282"
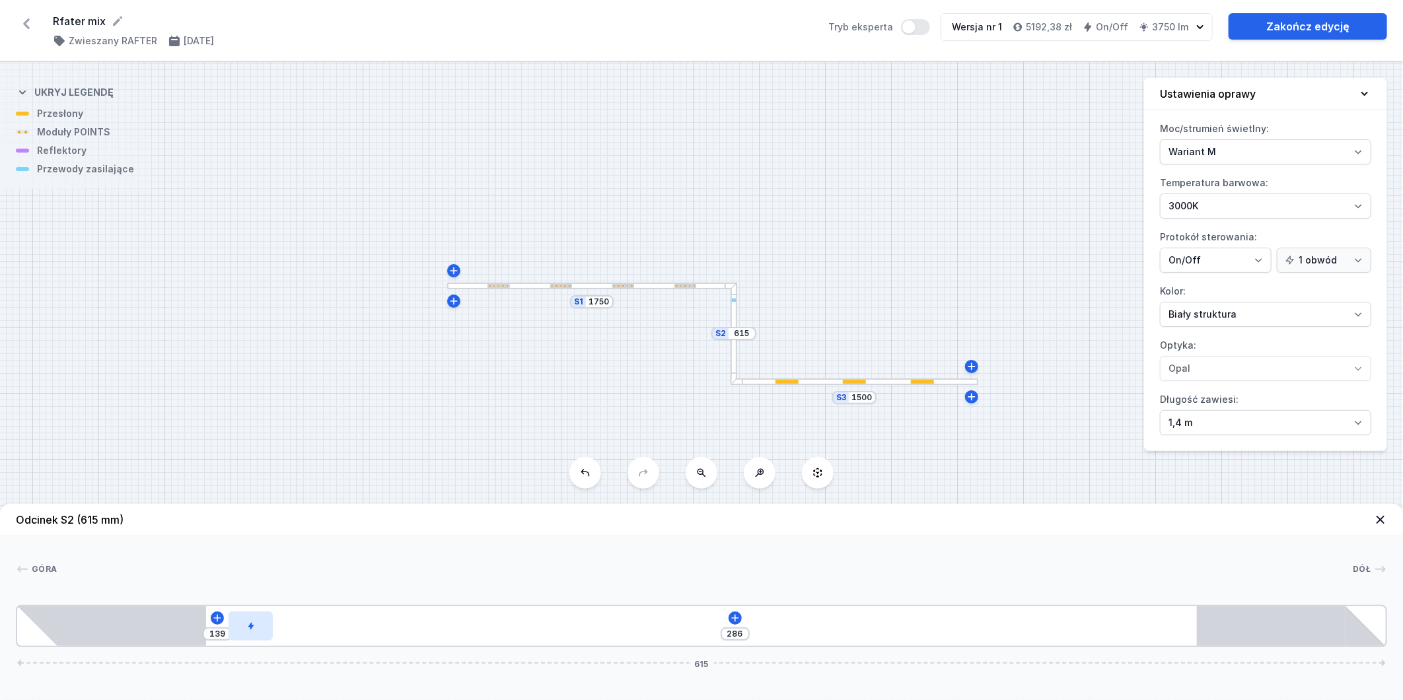
type input "143"
type input "280"
type input "145"
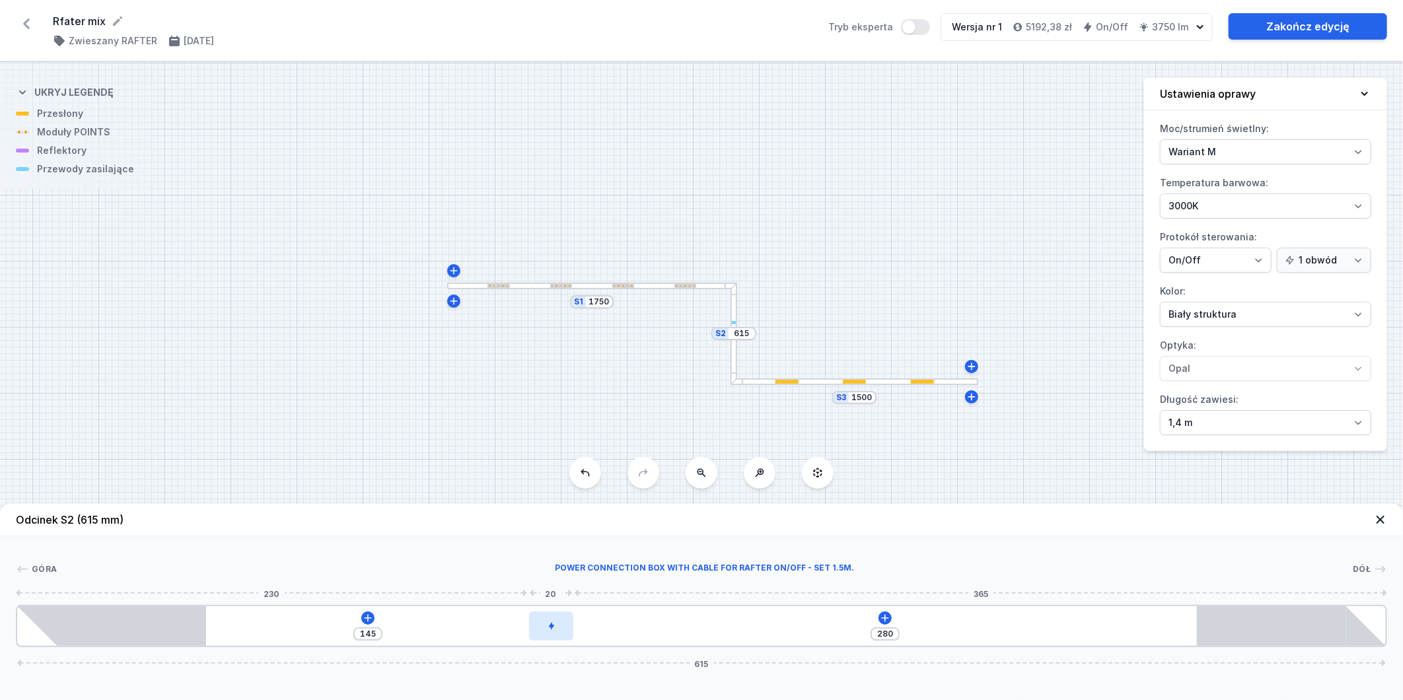
type input "278"
type input "147"
type input "274"
type input "151"
type input "269"
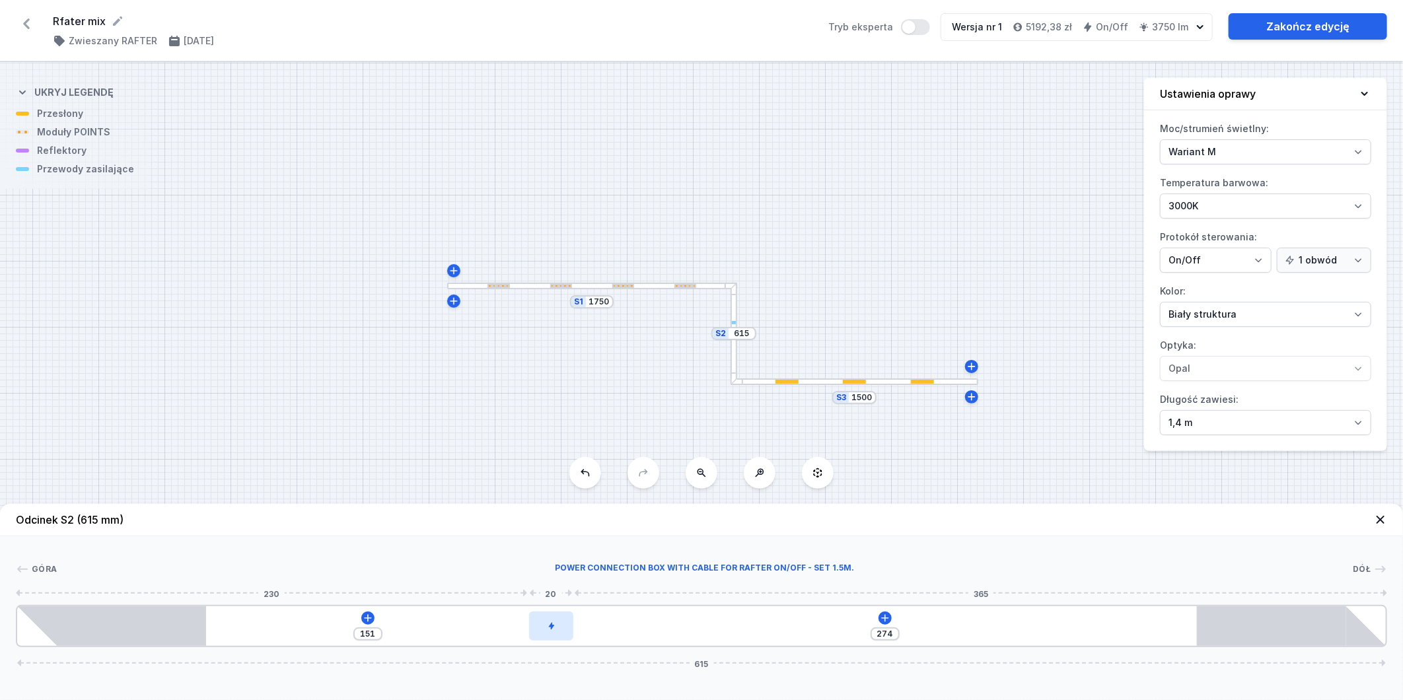
type input "156"
type input "263"
type input "162"
type input "257"
type input "168"
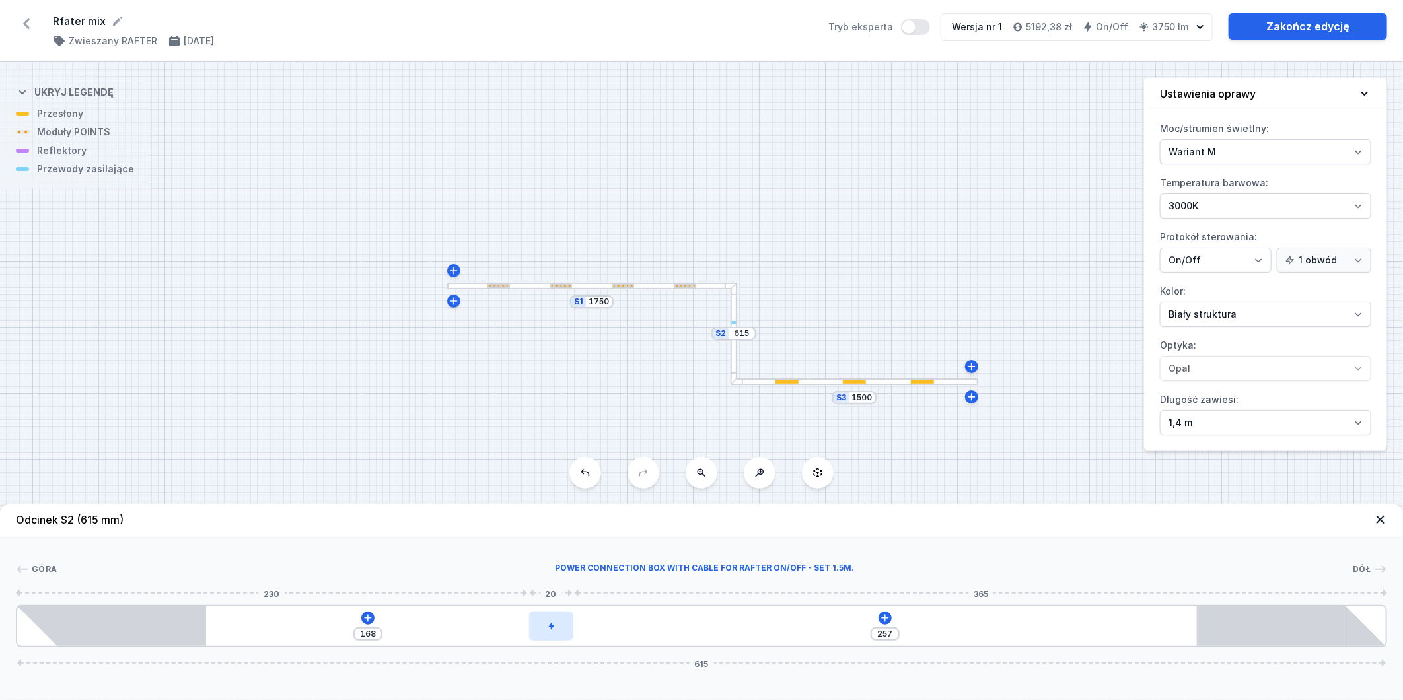
type input "255"
type input "170"
type input "254"
type input "171"
type input "253"
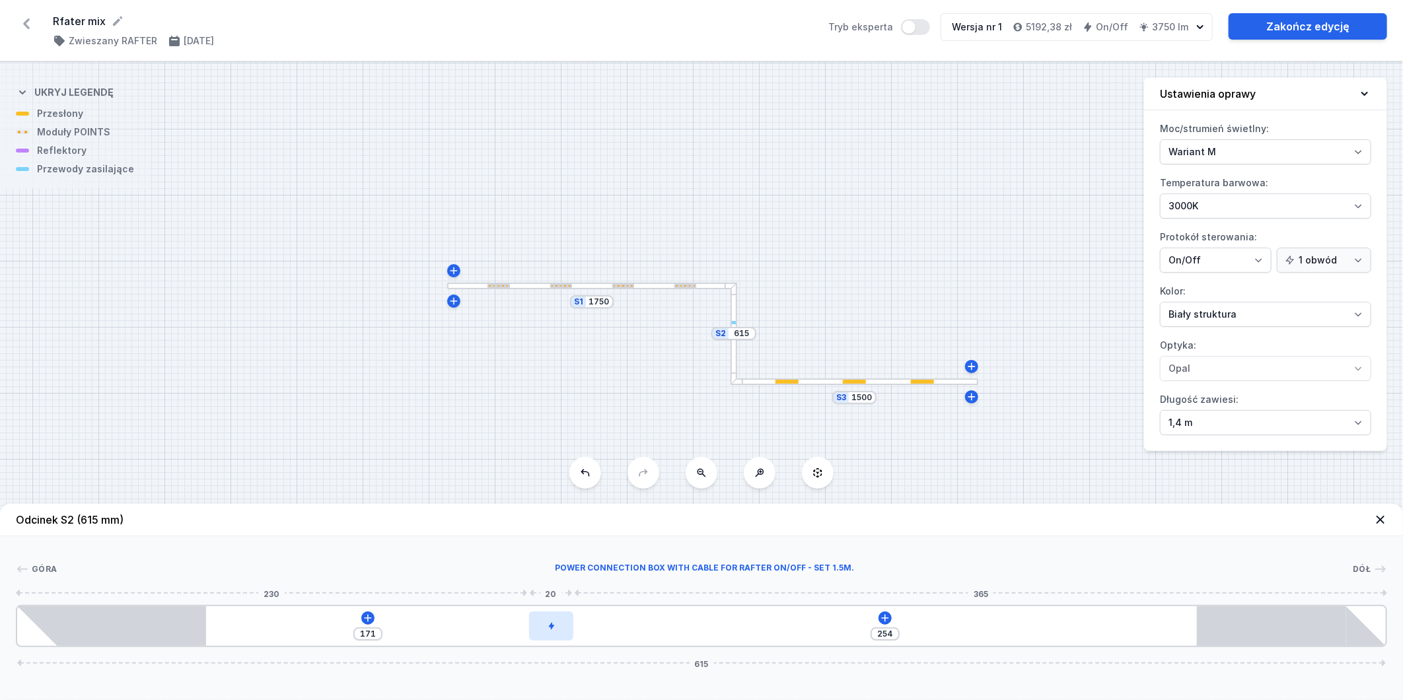
type input "172"
type input "251"
type input "174"
type input "247"
type input "178"
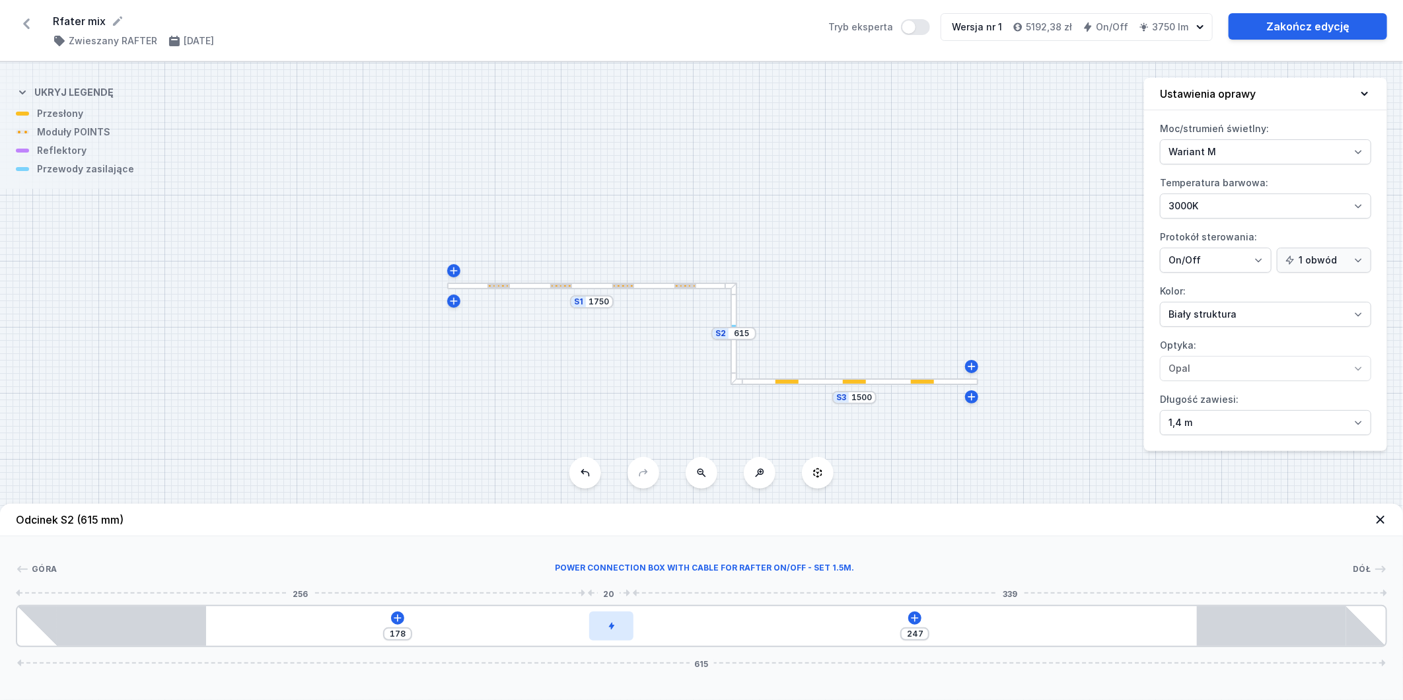
type input "243"
type input "182"
type input "237"
type input "188"
type input "235"
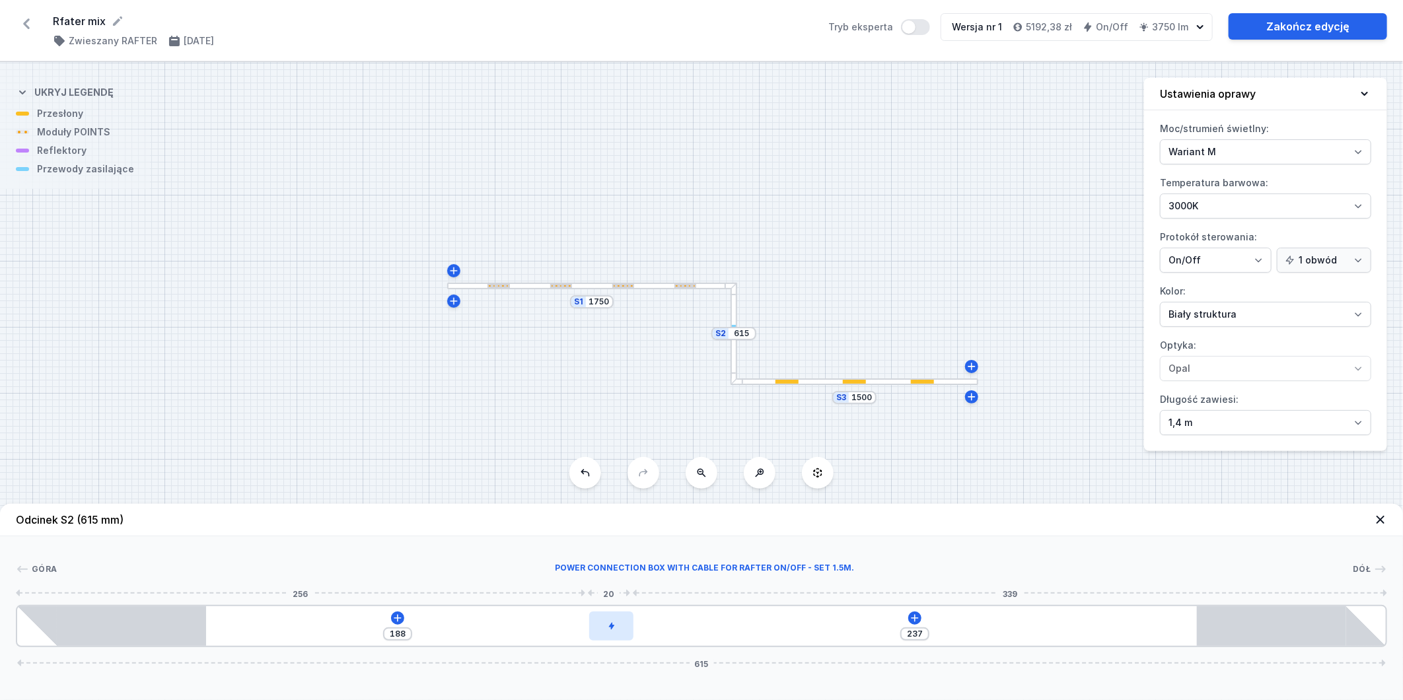
type input "190"
type input "234"
type input "191"
type input "233"
type input "192"
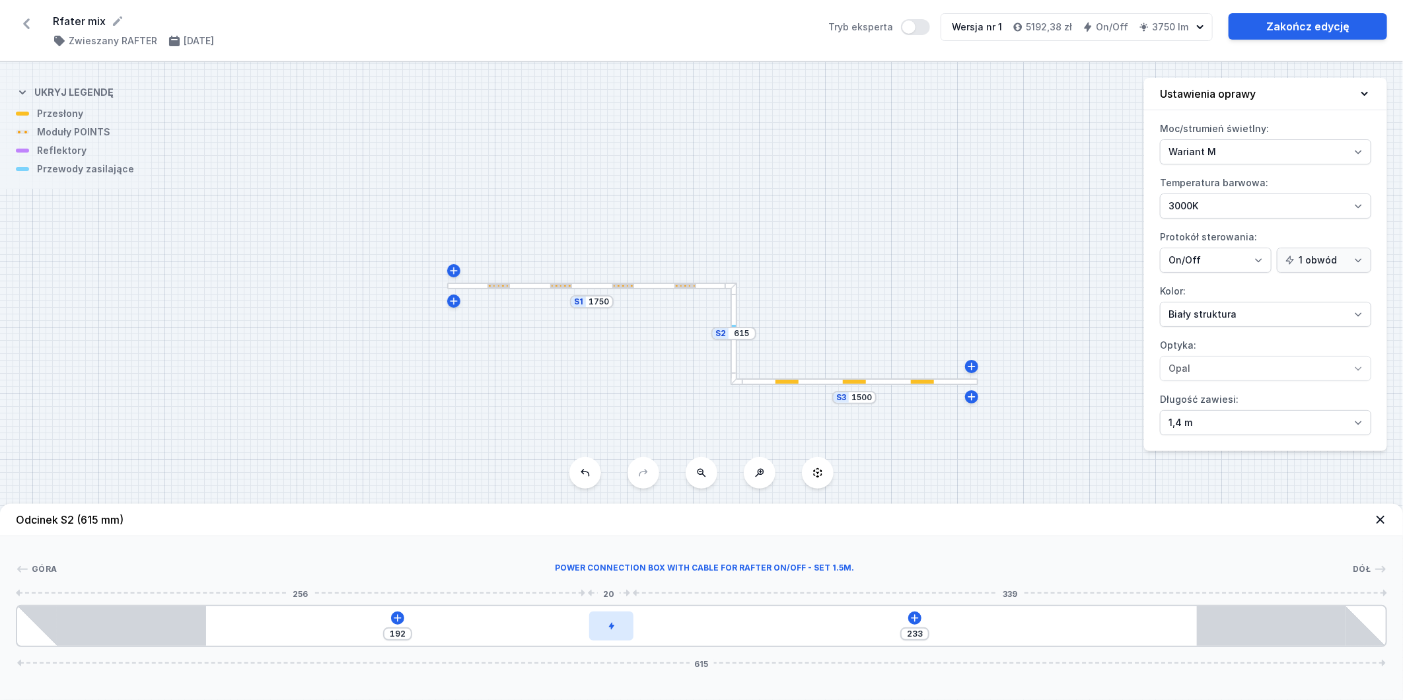
type input "232"
type input "193"
type input "231"
type input "194"
drag, startPoint x: 260, startPoint y: 628, endPoint x: 662, endPoint y: 635, distance: 401.7
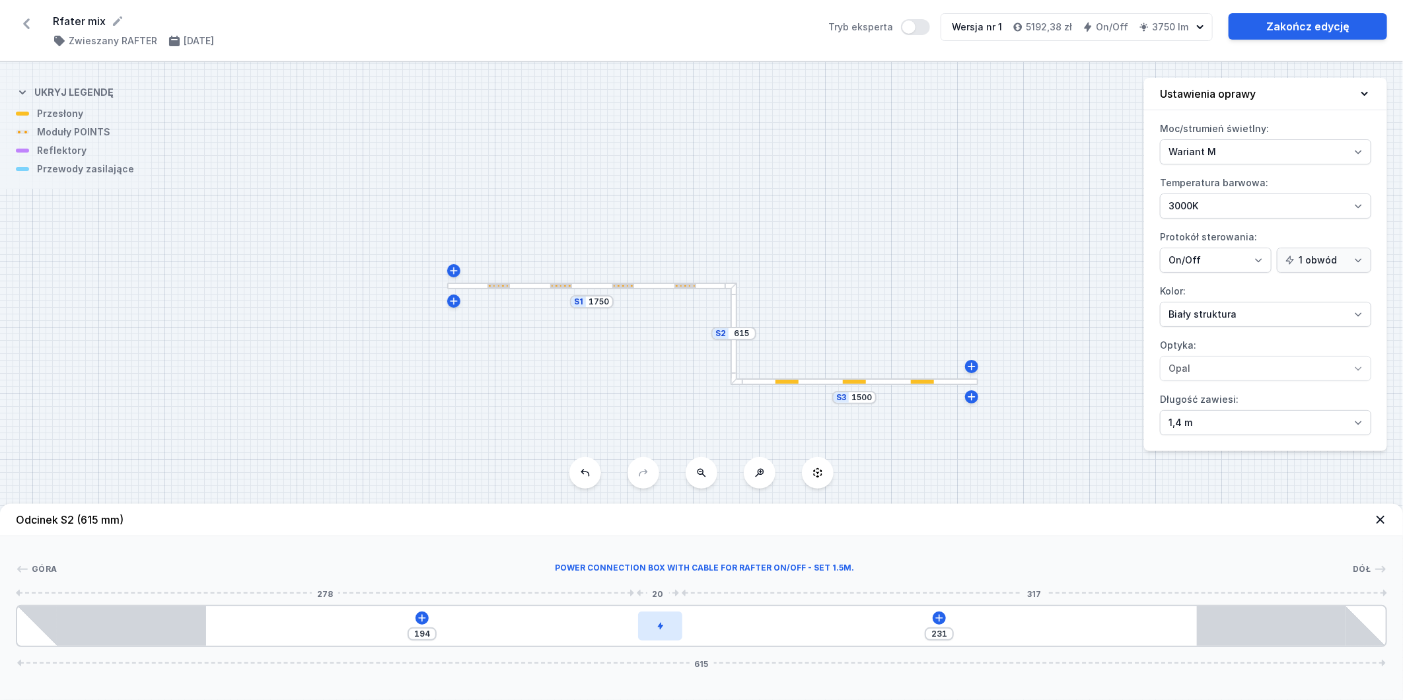
click at [662, 635] on div at bounding box center [660, 626] width 44 height 29
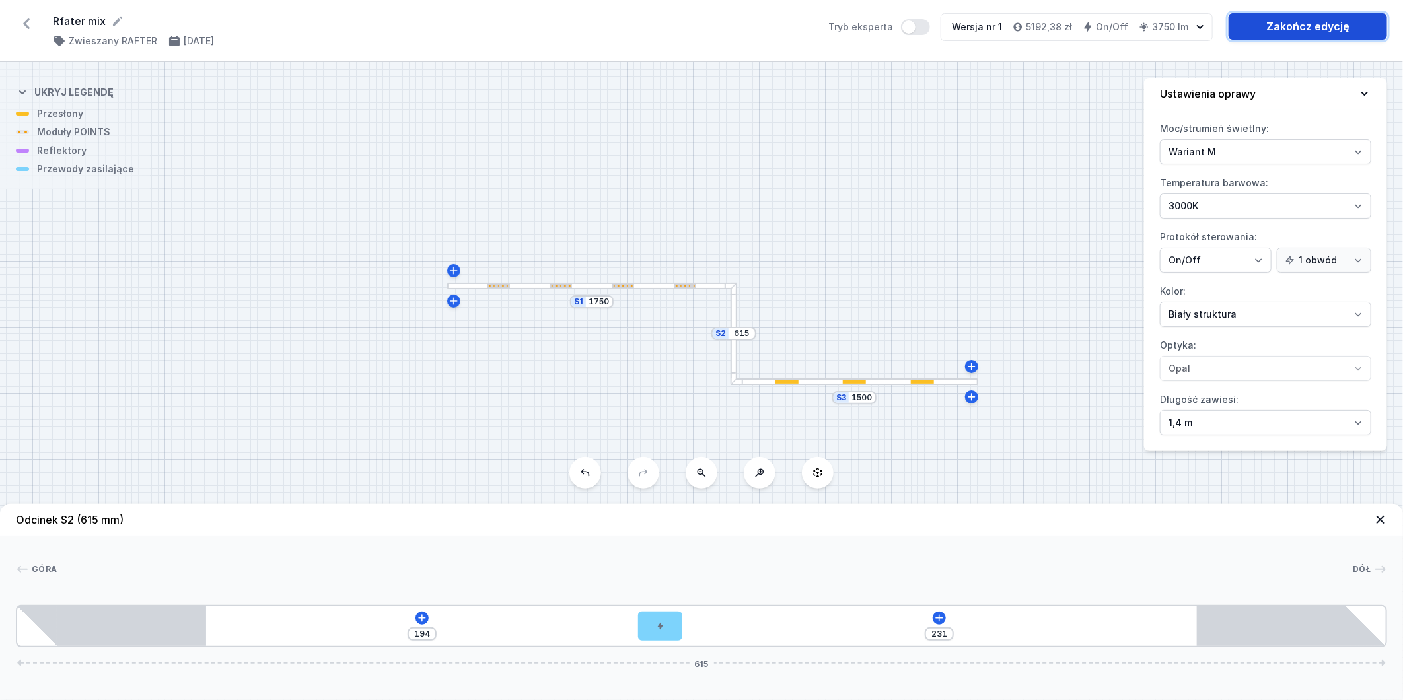
click at [1271, 31] on link "Zakończ edycję" at bounding box center [1308, 26] width 159 height 26
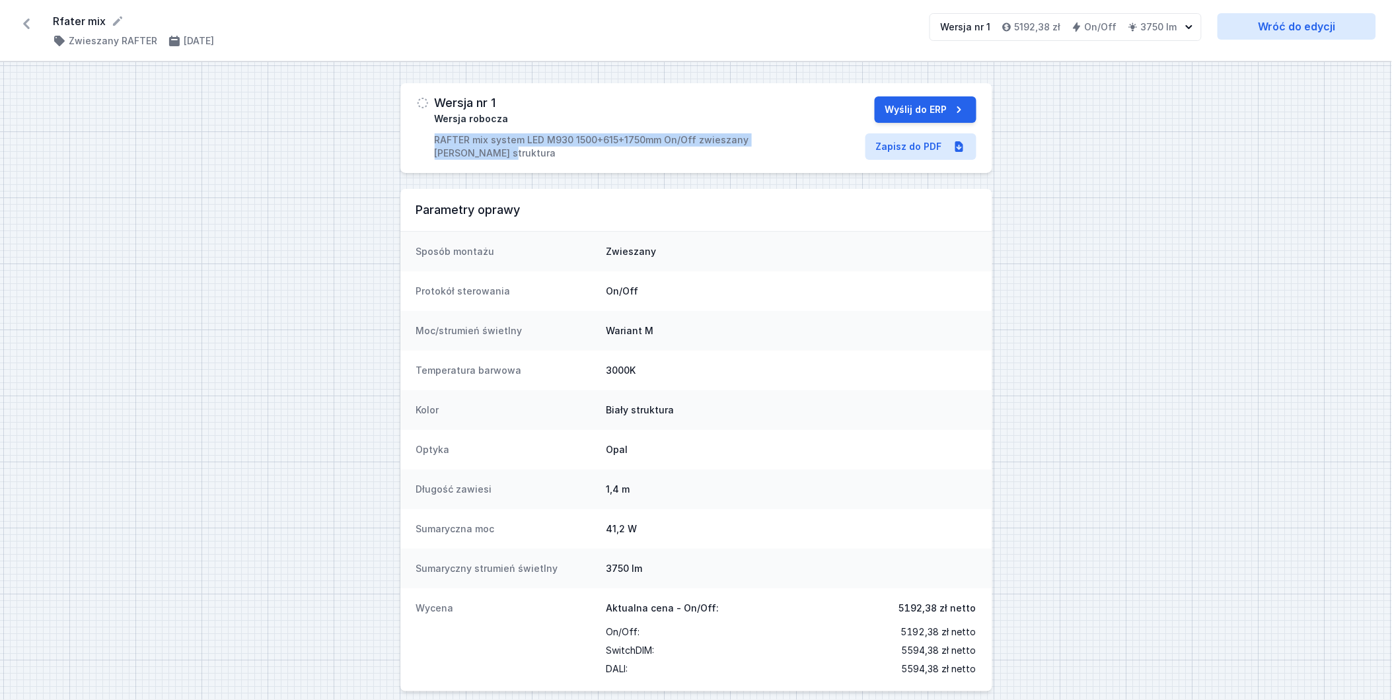
drag, startPoint x: 434, startPoint y: 140, endPoint x: 491, endPoint y: 154, distance: 58.5
click at [491, 154] on div "Wersja nr 1 Wersja robocza RAFTER mix system LED M930 1500+615+1750mm On/Off zw…" at bounding box center [602, 127] width 373 height 63
copy p "RAFTER mix system LED M930 1500+615+1750mm On/Off zwieszany [PERSON_NAME] struk…"
click at [899, 133] on link "Zapisz do PDF" at bounding box center [920, 146] width 111 height 26
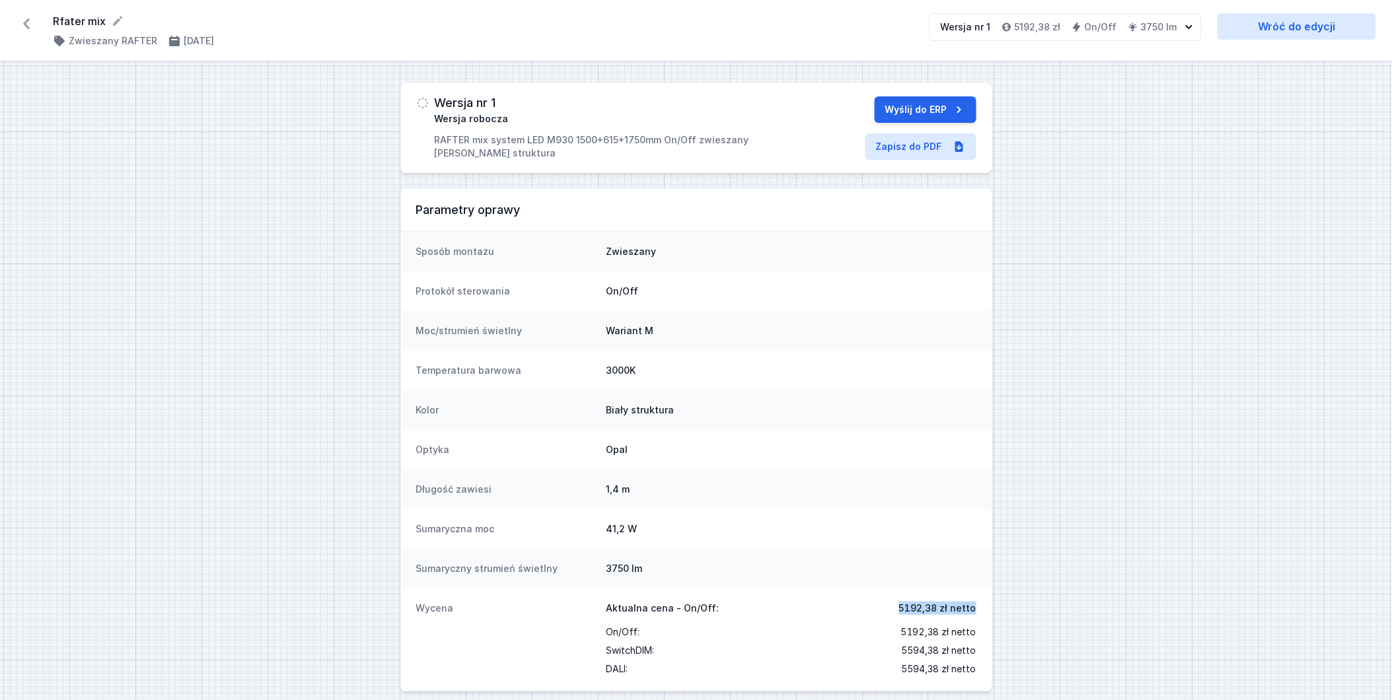
drag, startPoint x: 980, startPoint y: 612, endPoint x: 894, endPoint y: 609, distance: 85.9
click at [894, 609] on div "Wycena Aktualna cena - On/Off: 5192,38 [PERSON_NAME] On/Off : 5192,38 [PERSON_N…" at bounding box center [696, 640] width 592 height 103
copy span "5192,38 [PERSON_NAME]"
